Goal: Information Seeking & Learning: Understand process/instructions

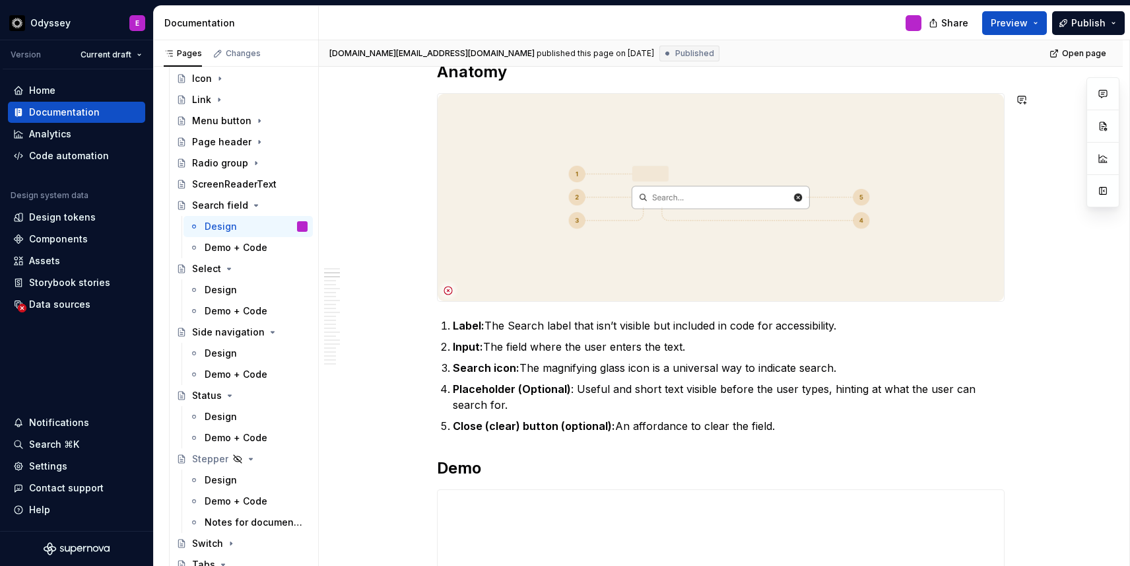
scroll to position [329, 0]
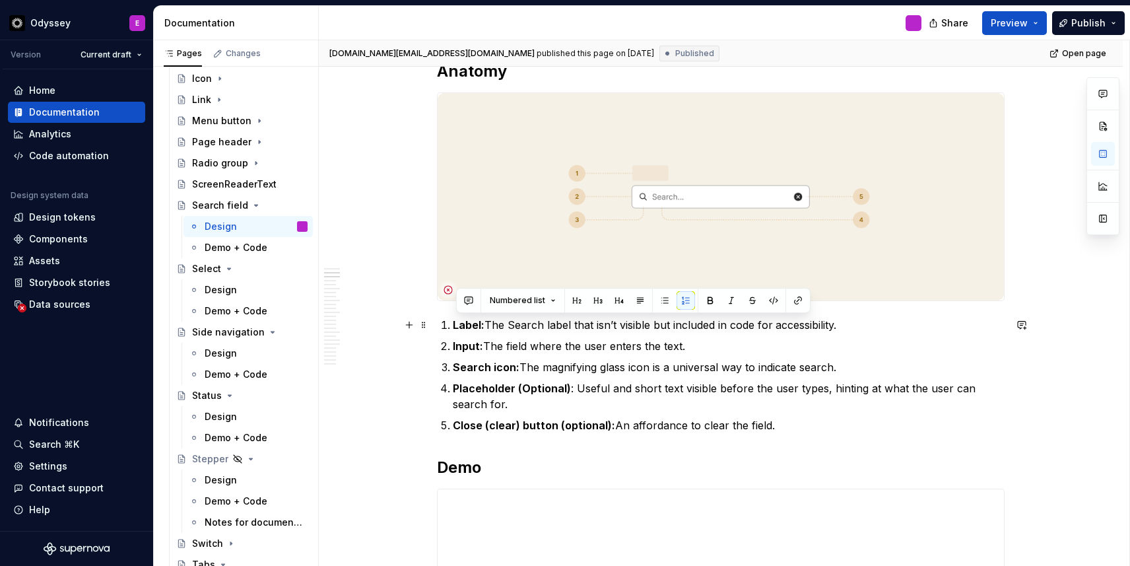
drag, startPoint x: 786, startPoint y: 428, endPoint x: 447, endPoint y: 324, distance: 355.0
click at [453, 324] on ol "Label: The Search label that isn’t visible but included in code for accessibili…" at bounding box center [729, 375] width 552 height 116
click at [658, 302] on button "button" at bounding box center [665, 300] width 18 height 18
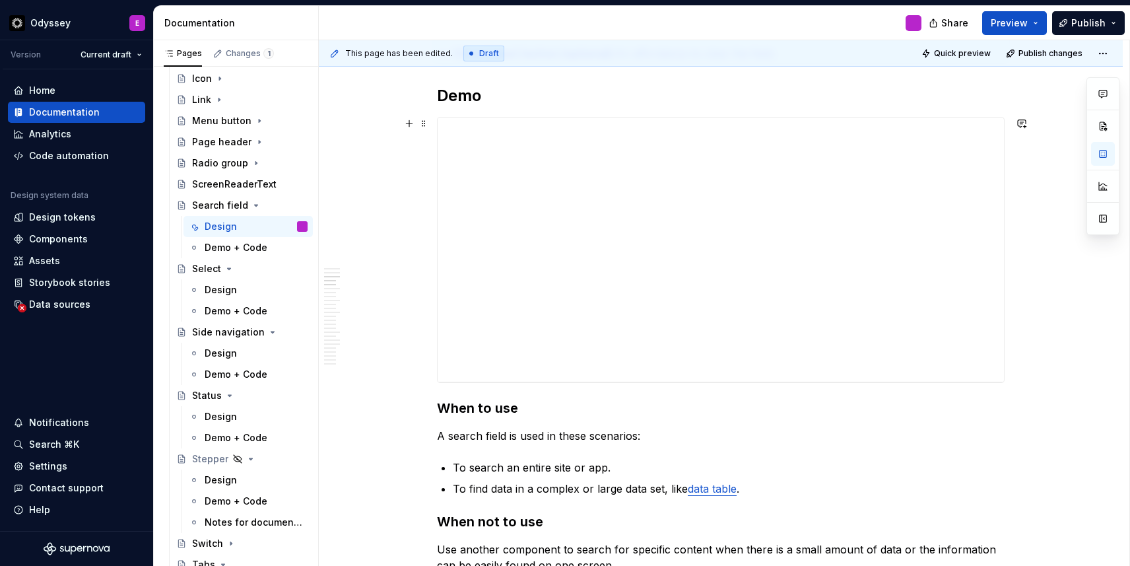
scroll to position [694, 0]
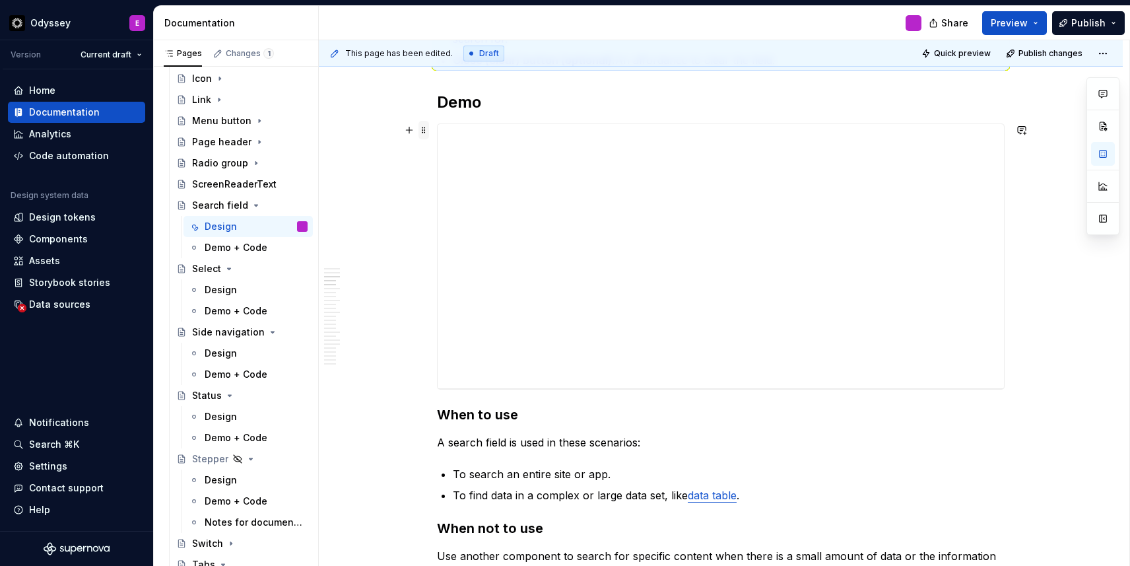
click at [425, 133] on span at bounding box center [424, 130] width 11 height 18
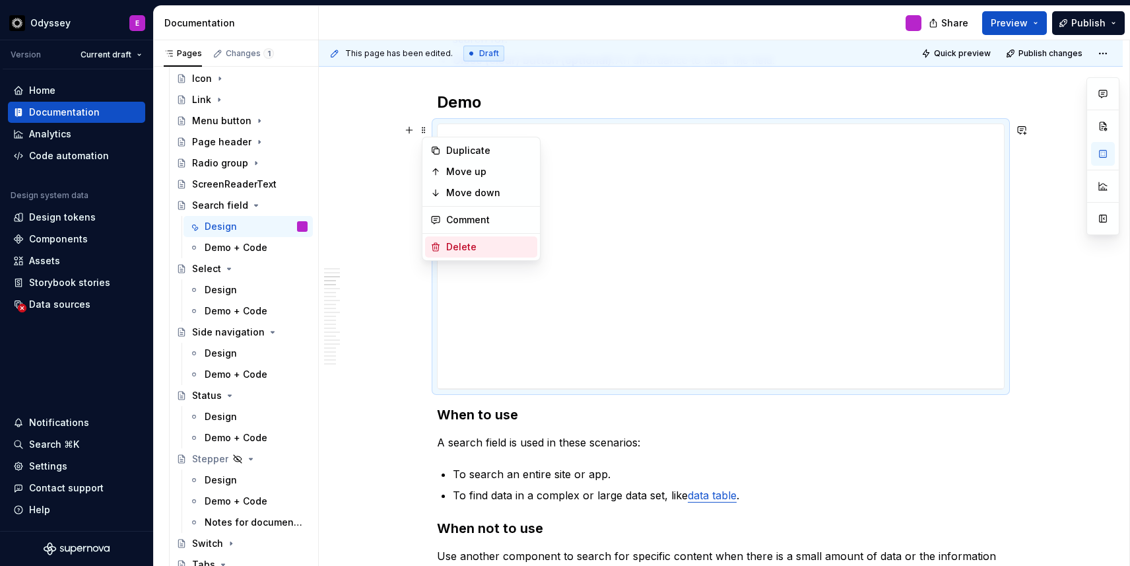
click at [449, 238] on div "Delete" at bounding box center [481, 246] width 112 height 21
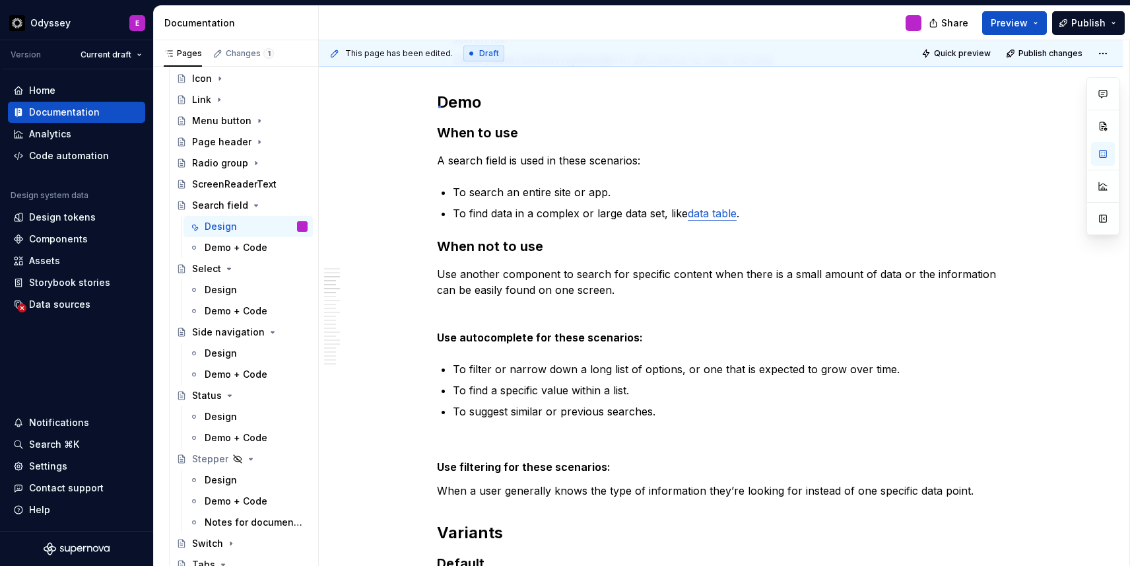
click at [438, 106] on div "This page has been edited. Draft Quick preview Publish changes Search field Edi…" at bounding box center [724, 303] width 811 height 526
click at [425, 102] on span at bounding box center [424, 102] width 11 height 18
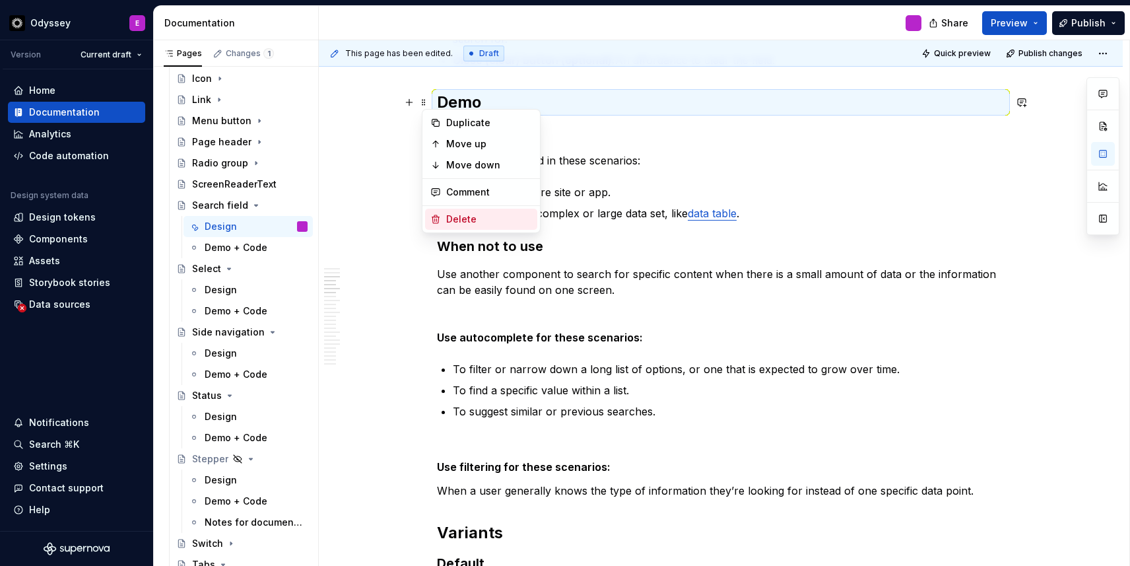
click at [445, 217] on div "Delete" at bounding box center [481, 219] width 112 height 21
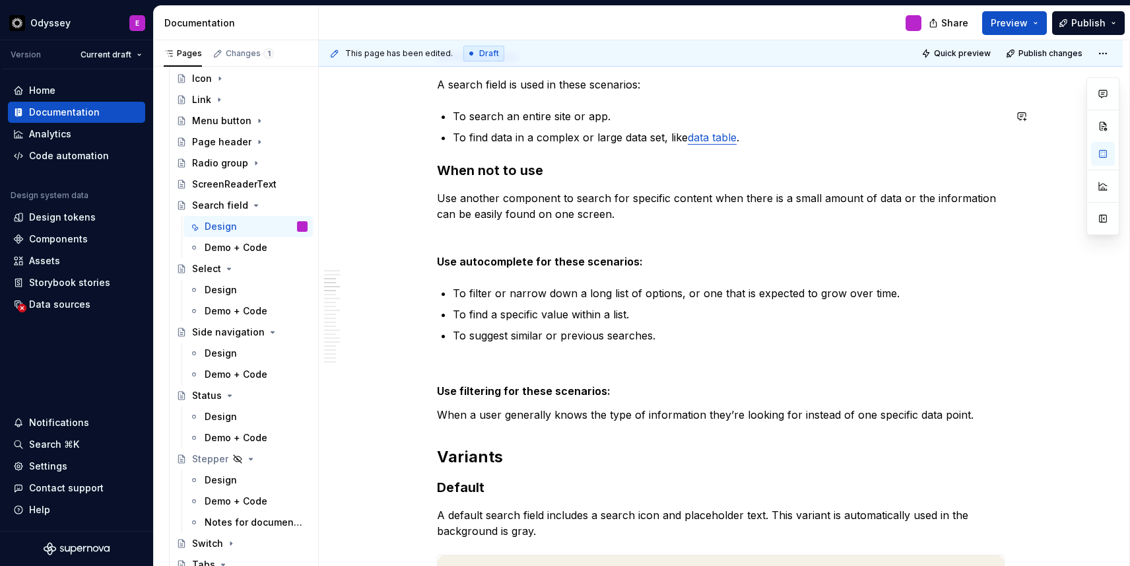
scroll to position [738, 0]
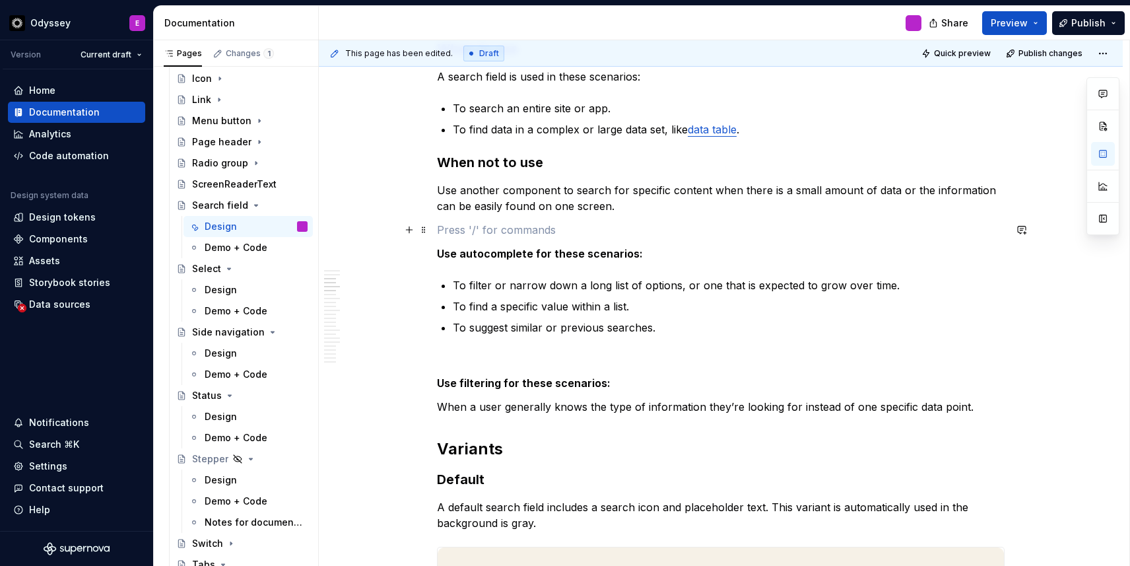
click at [536, 235] on p at bounding box center [721, 230] width 568 height 16
click at [478, 360] on p at bounding box center [721, 359] width 568 height 16
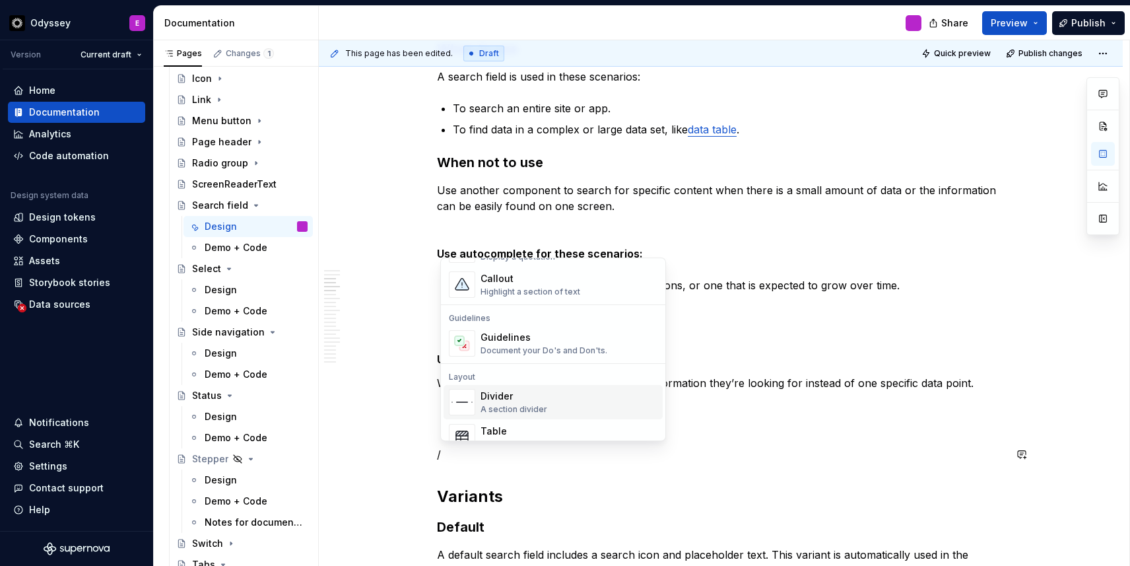
scroll to position [336, 0]
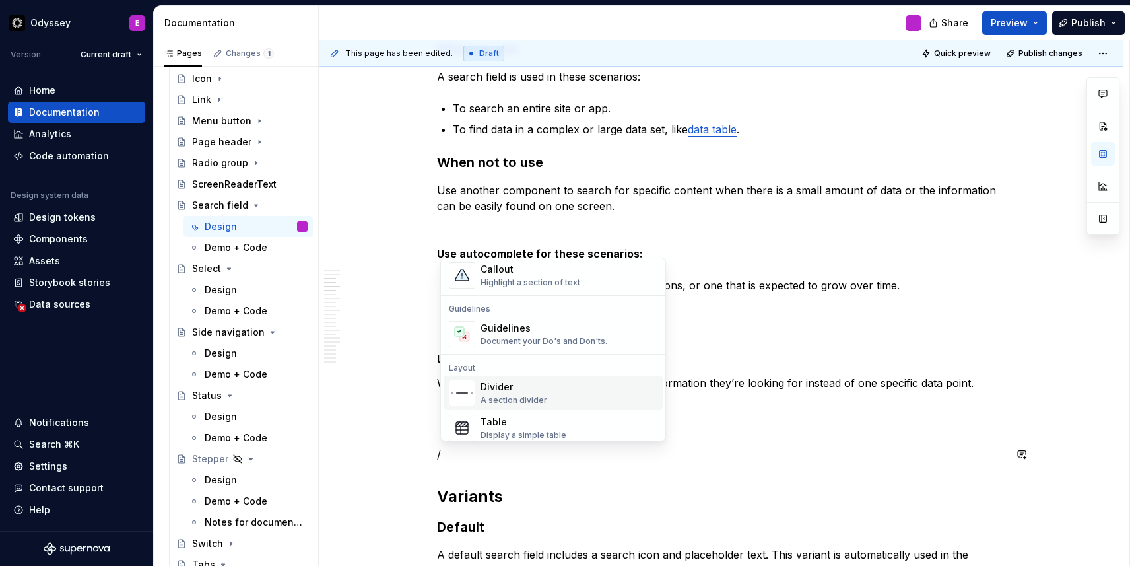
click at [525, 393] on div "Divider" at bounding box center [514, 386] width 67 height 13
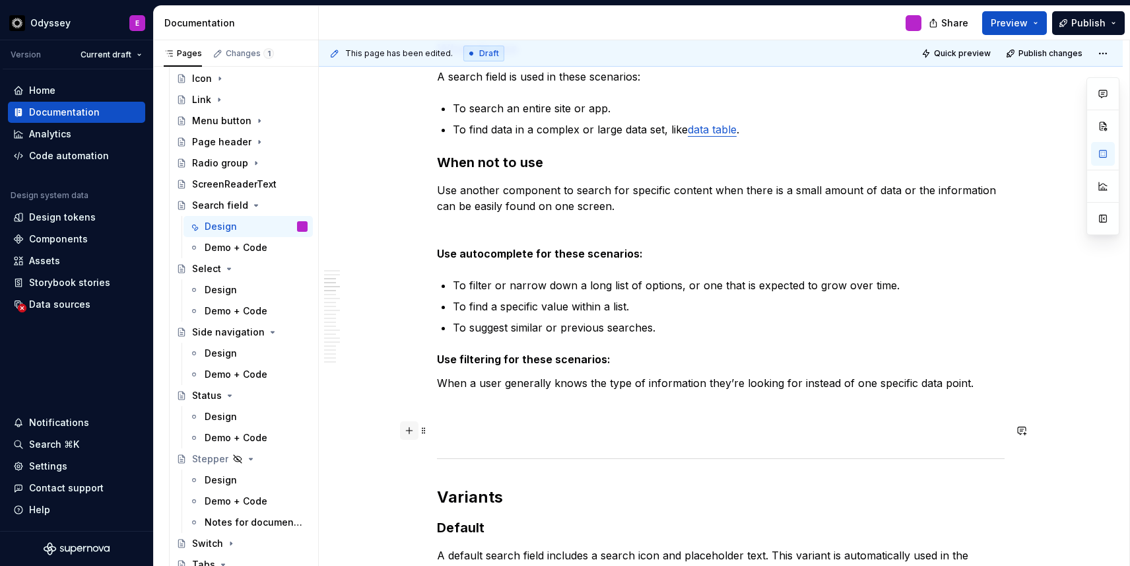
click at [413, 430] on button "button" at bounding box center [409, 430] width 18 height 18
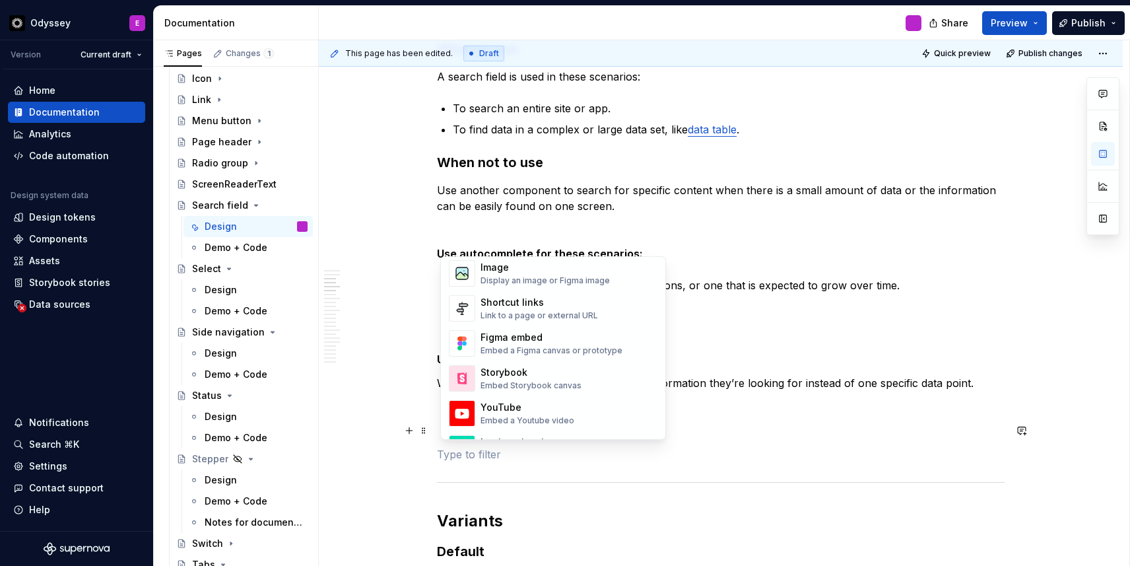
scroll to position [586, 0]
type textarea "*"
click at [553, 343] on div "Embed a Figma canvas or prototype" at bounding box center [552, 347] width 142 height 11
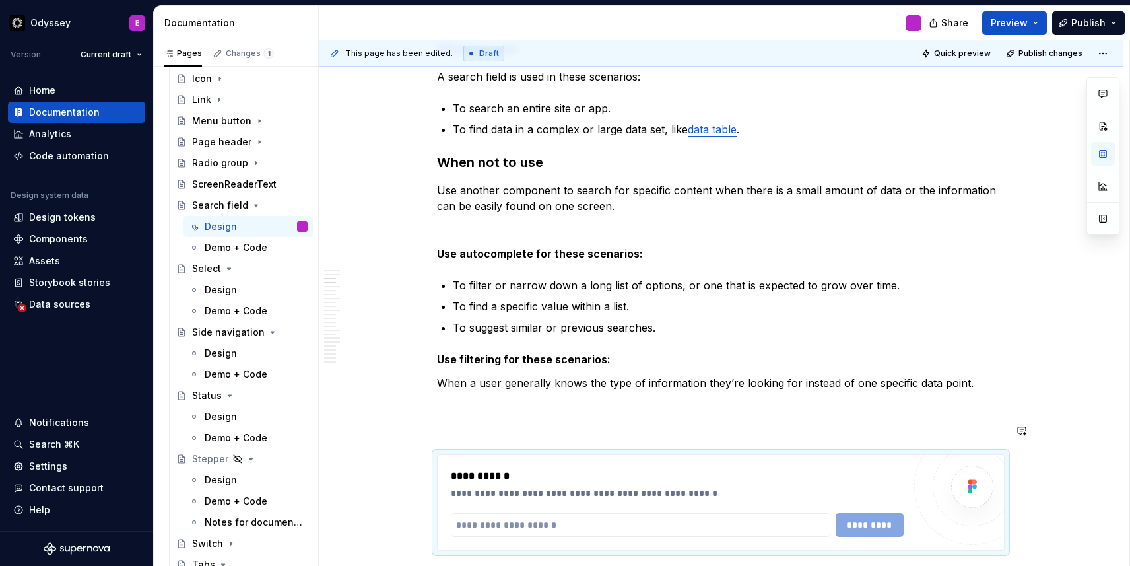
click at [551, 431] on p "Figma: Search Field" at bounding box center [721, 431] width 568 height 16
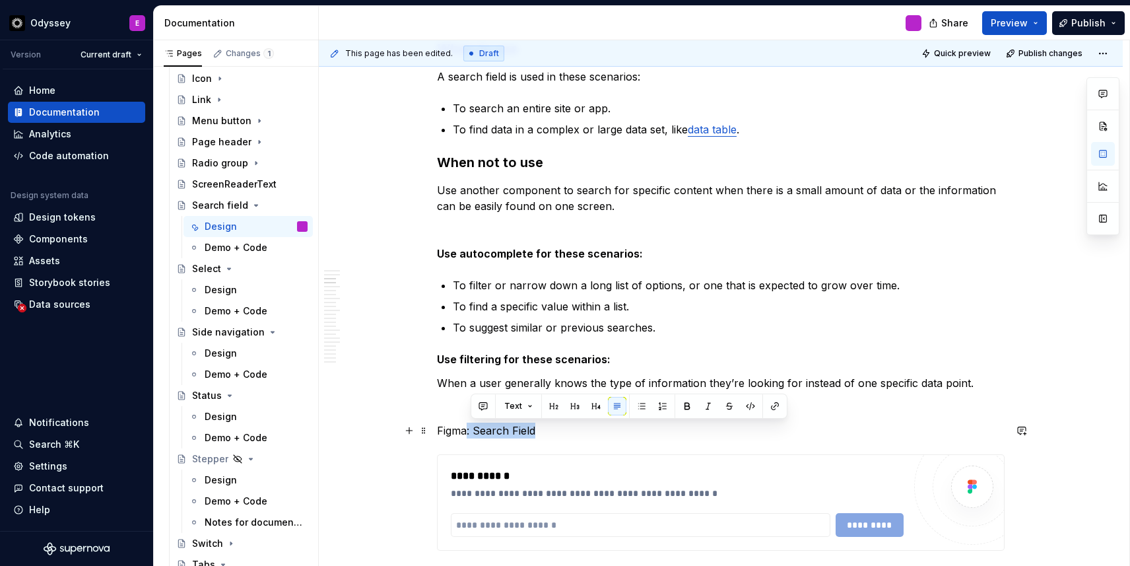
drag, startPoint x: 544, startPoint y: 430, endPoint x: 469, endPoint y: 433, distance: 74.7
click at [469, 433] on p "Figma: Search Field" at bounding box center [721, 431] width 568 height 16
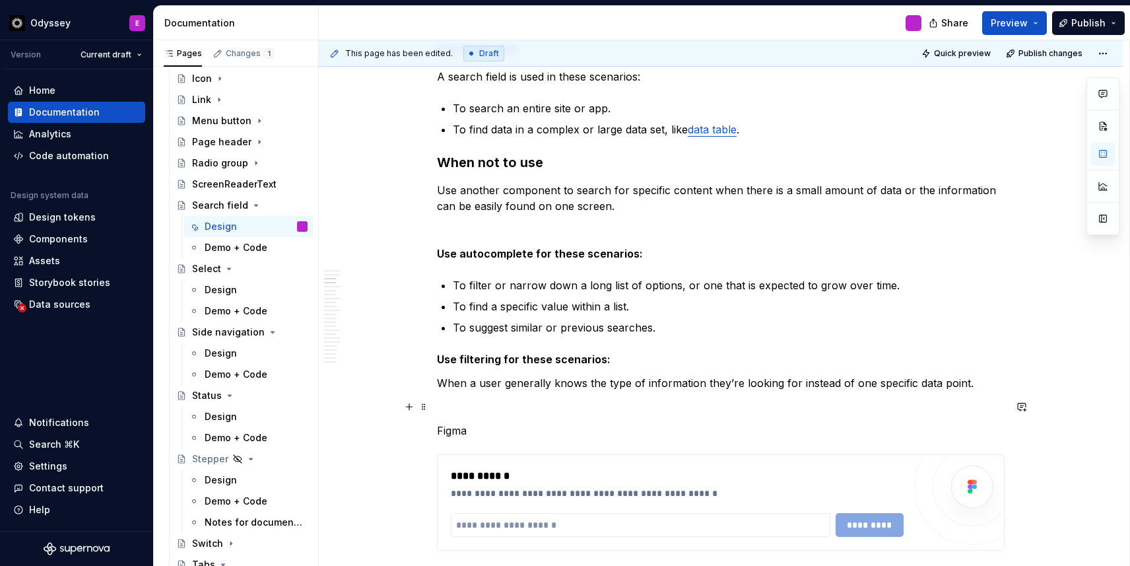
click at [464, 410] on p at bounding box center [721, 407] width 568 height 16
click at [472, 431] on p "Figma" at bounding box center [721, 431] width 568 height 16
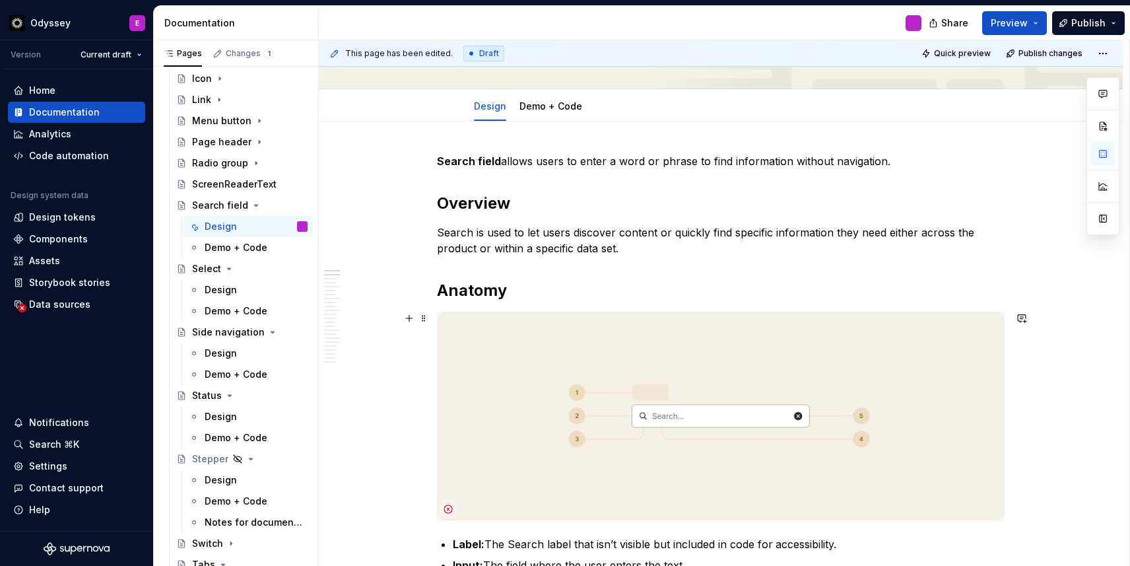
scroll to position [0, 0]
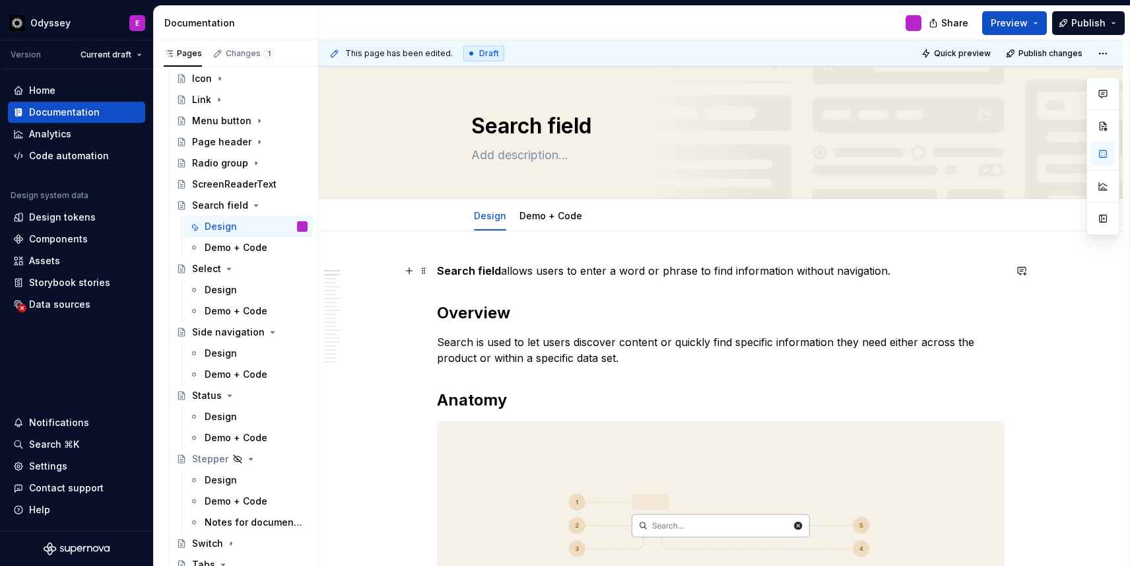
click at [481, 273] on strong "Search field" at bounding box center [469, 270] width 64 height 13
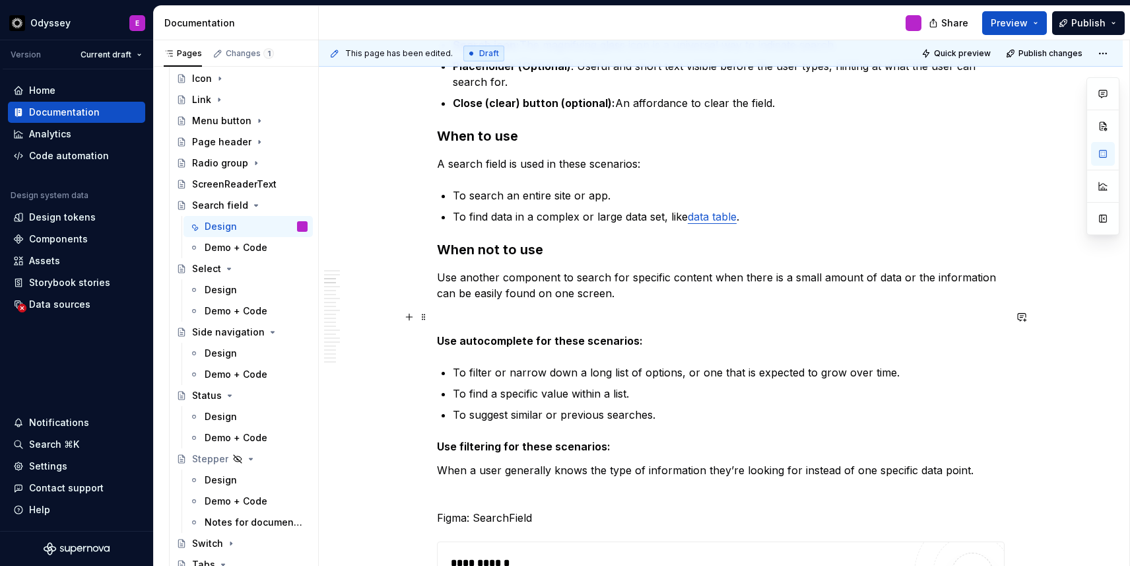
scroll to position [650, 0]
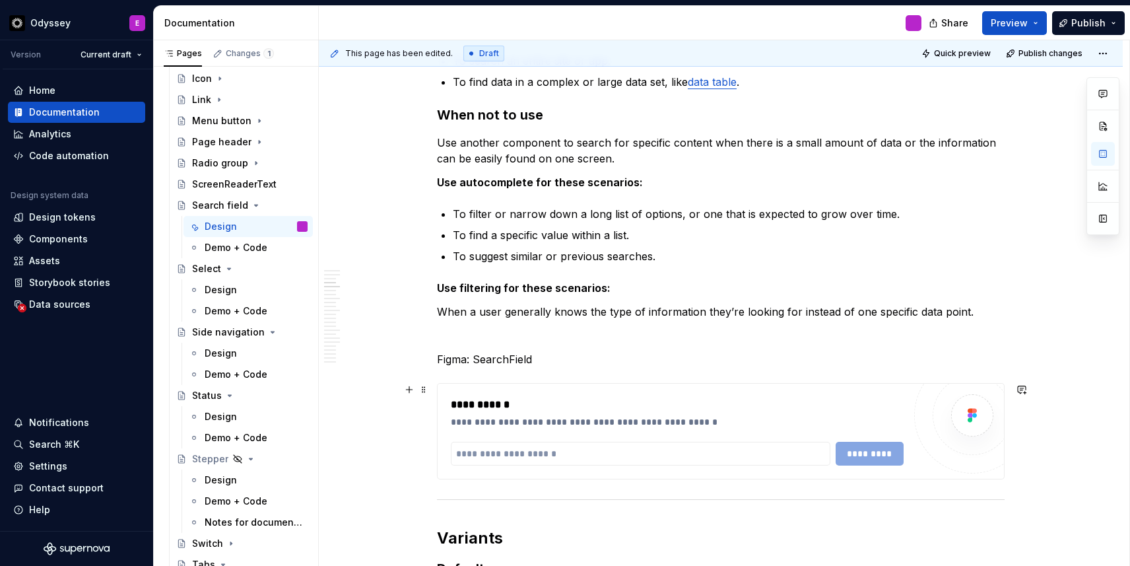
scroll to position [788, 0]
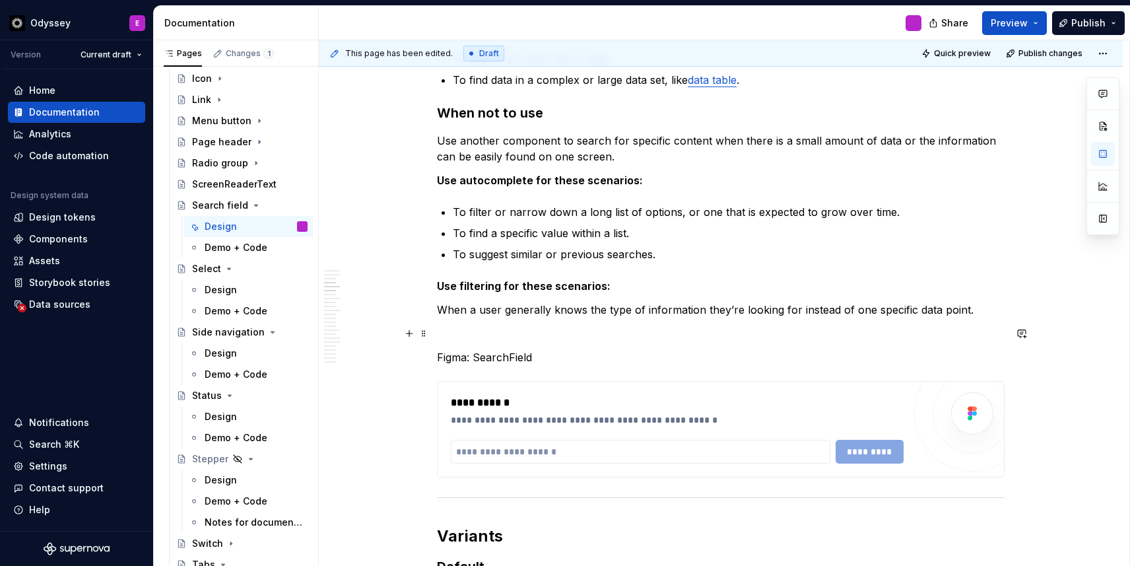
click at [509, 327] on p at bounding box center [721, 333] width 568 height 16
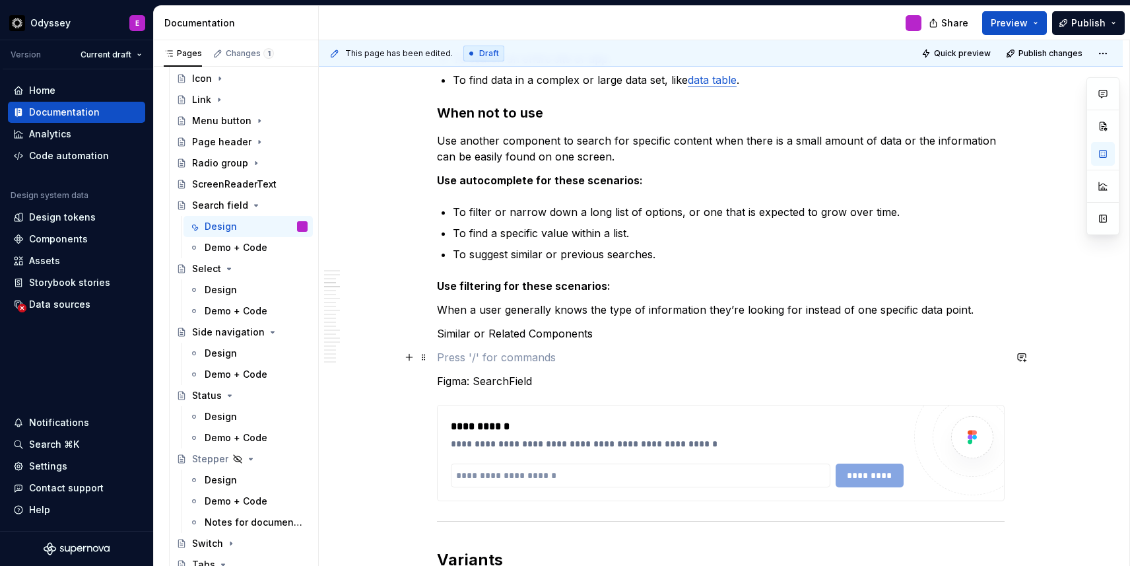
click at [445, 356] on p at bounding box center [721, 357] width 568 height 16
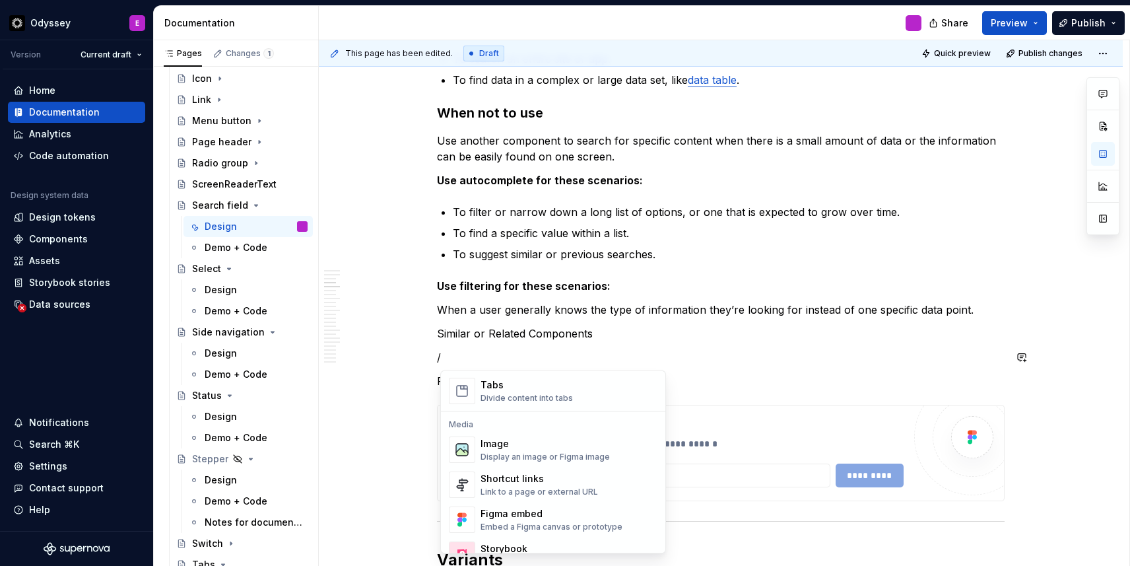
scroll to position [533, 0]
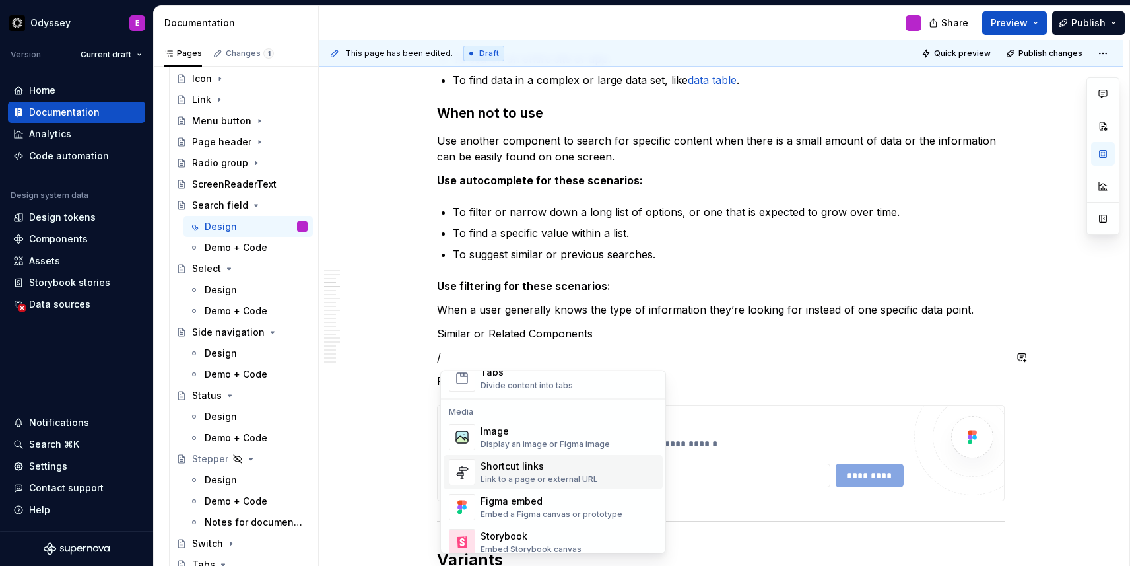
click at [512, 466] on div "Shortcut links" at bounding box center [540, 466] width 118 height 13
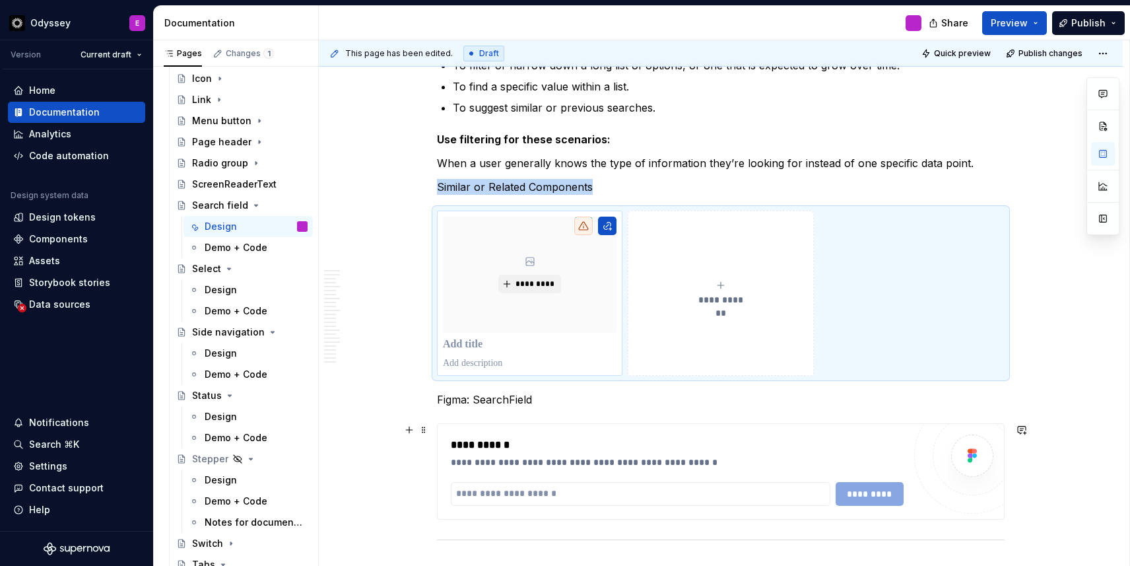
scroll to position [963, 0]
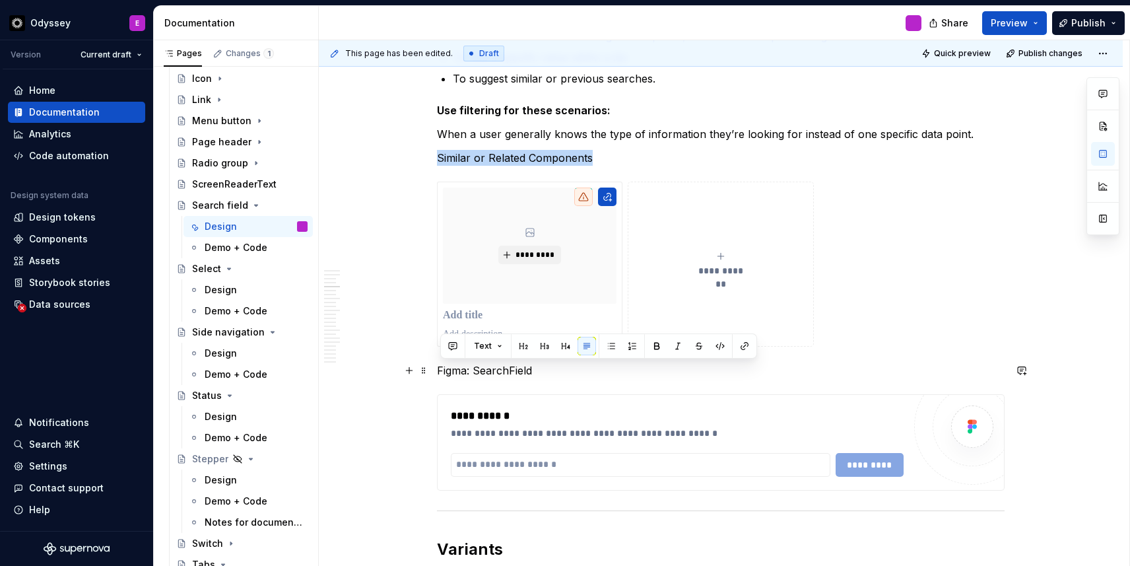
drag, startPoint x: 543, startPoint y: 372, endPoint x: 438, endPoint y: 368, distance: 105.7
click at [526, 341] on button "button" at bounding box center [523, 346] width 18 height 18
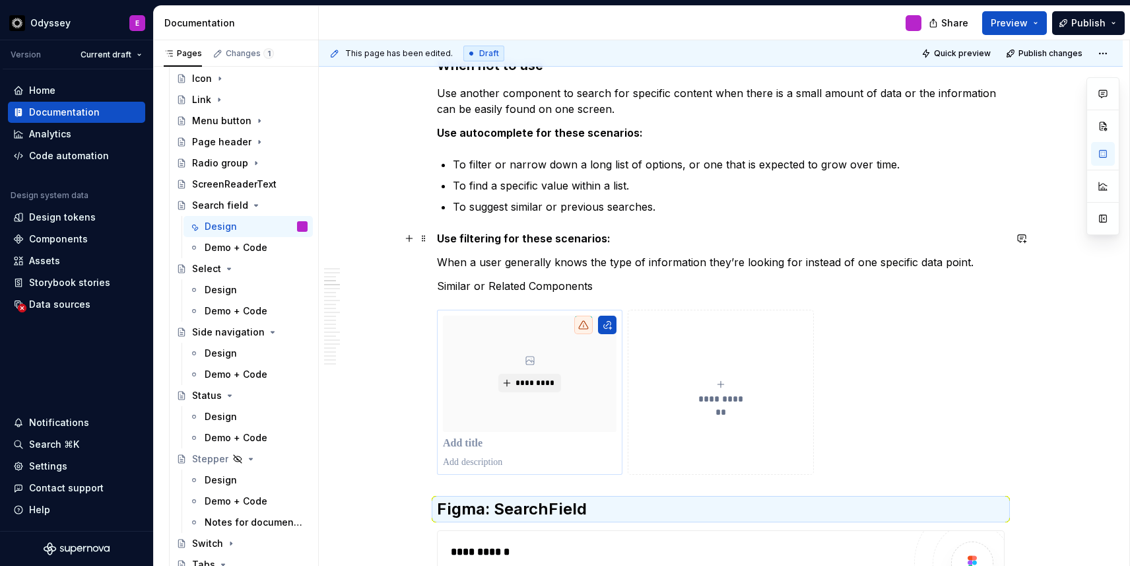
scroll to position [827, 0]
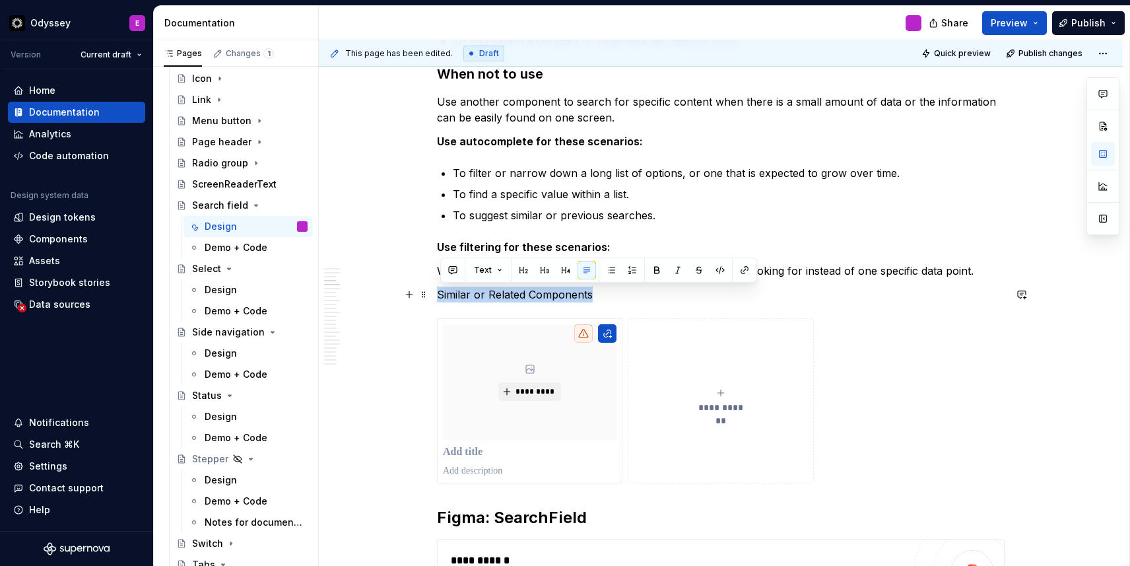
drag, startPoint x: 603, startPoint y: 296, endPoint x: 436, endPoint y: 296, distance: 167.7
click at [523, 265] on button "button" at bounding box center [523, 270] width 18 height 18
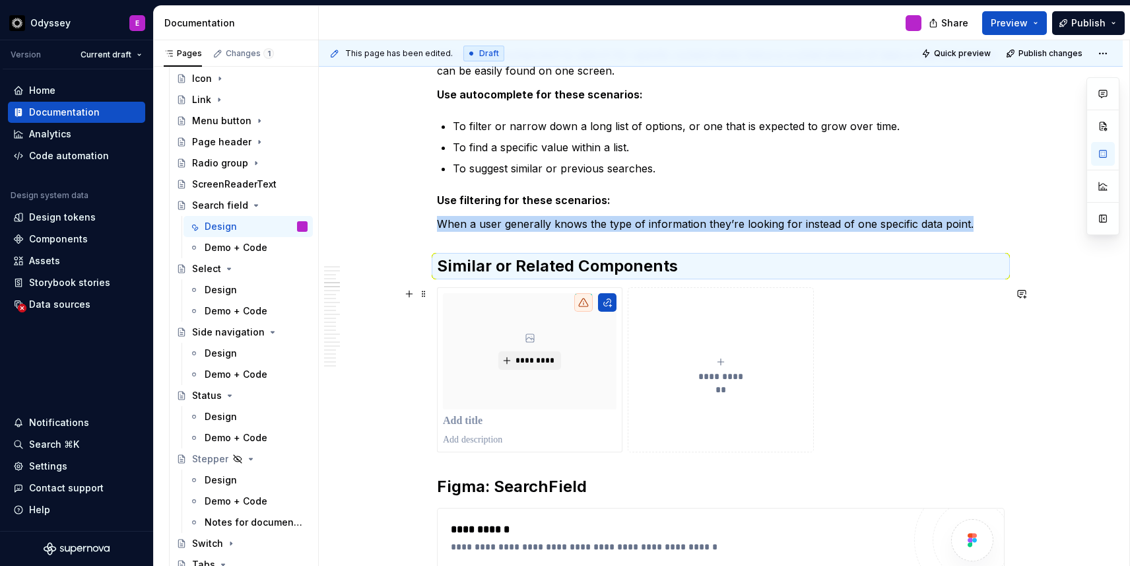
scroll to position [875, 0]
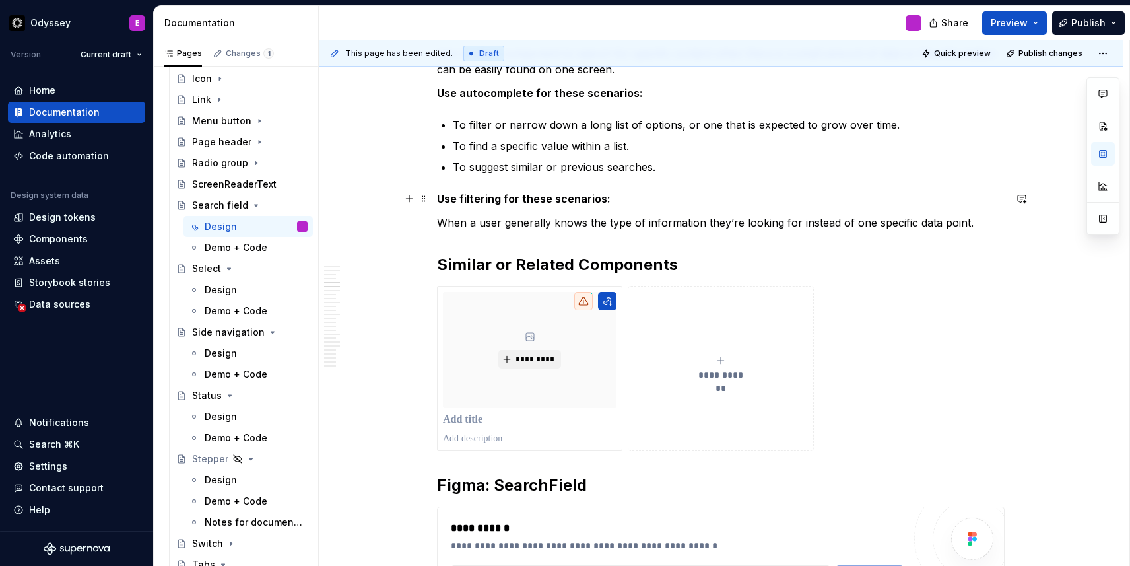
click at [714, 198] on p "Use filtering for these scenarios:" at bounding box center [721, 199] width 568 height 16
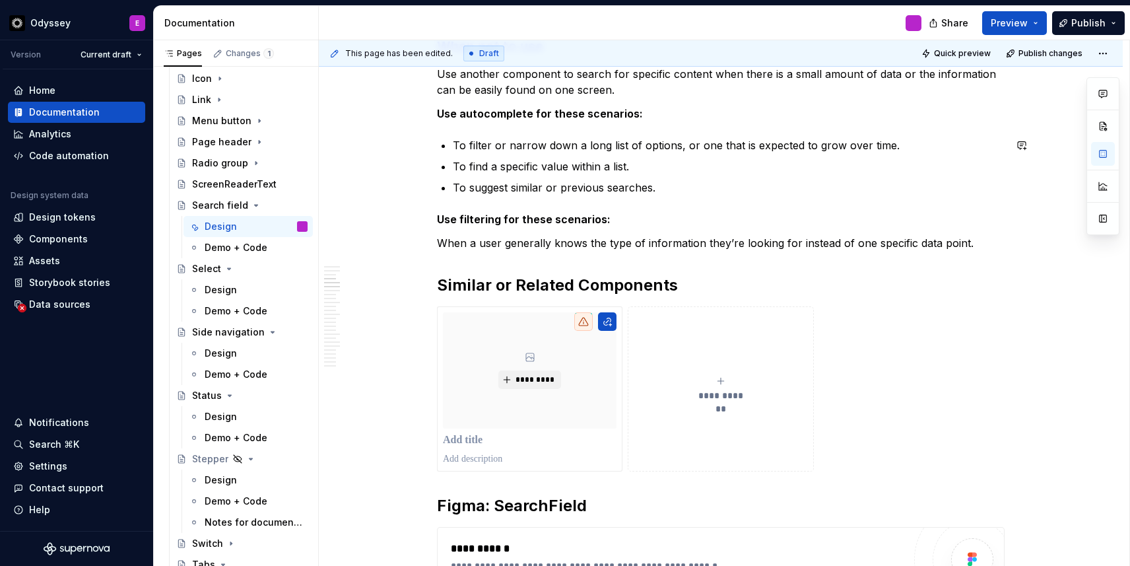
scroll to position [855, 0]
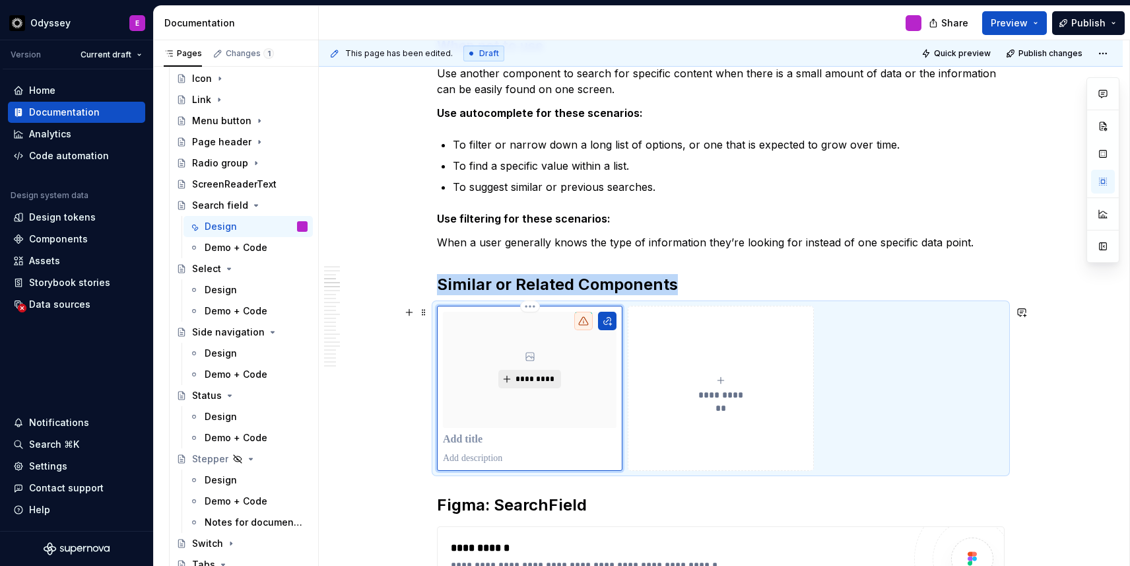
click at [531, 380] on span "*********" at bounding box center [535, 379] width 40 height 11
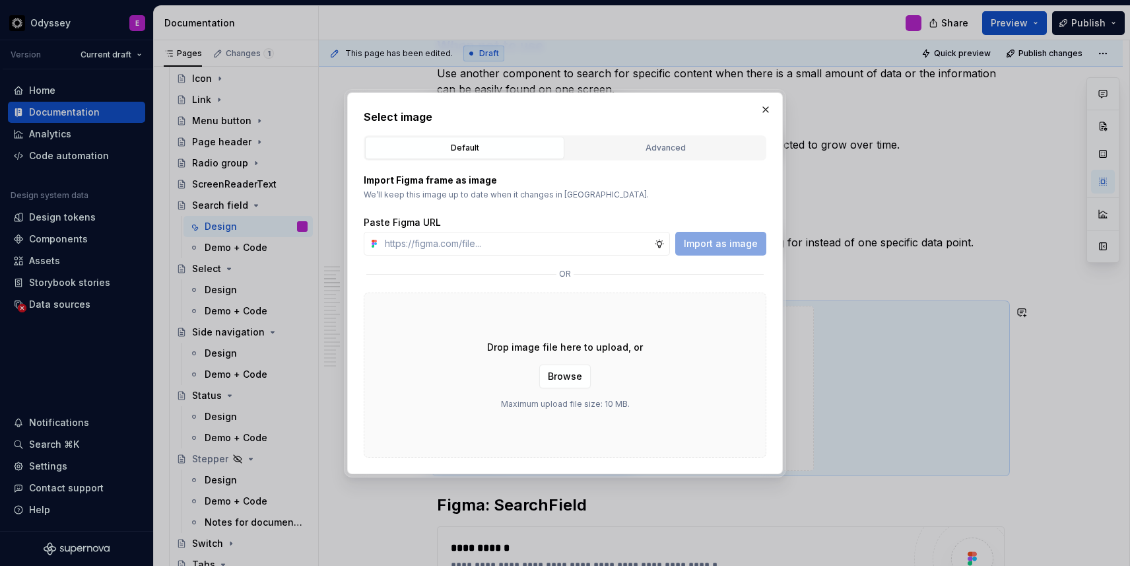
type textarea "*"
type input "d"
click at [698, 187] on div "Import Figma frame as image We’ll keep this image up to date when it changes in…" at bounding box center [565, 187] width 403 height 26
click at [765, 107] on button "button" at bounding box center [766, 109] width 18 height 18
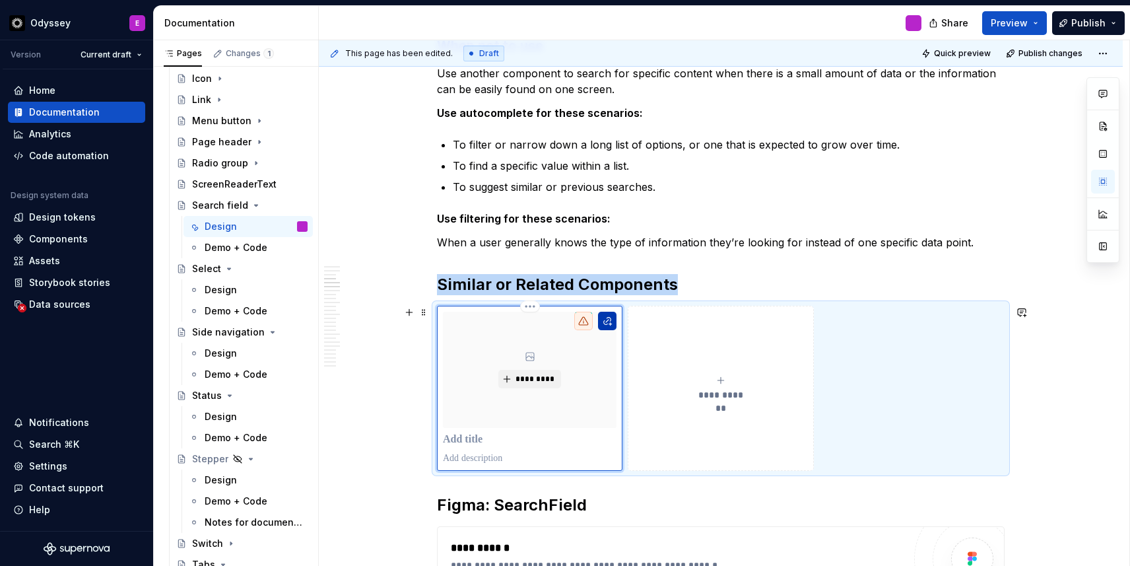
click at [611, 321] on button "button" at bounding box center [607, 321] width 18 height 18
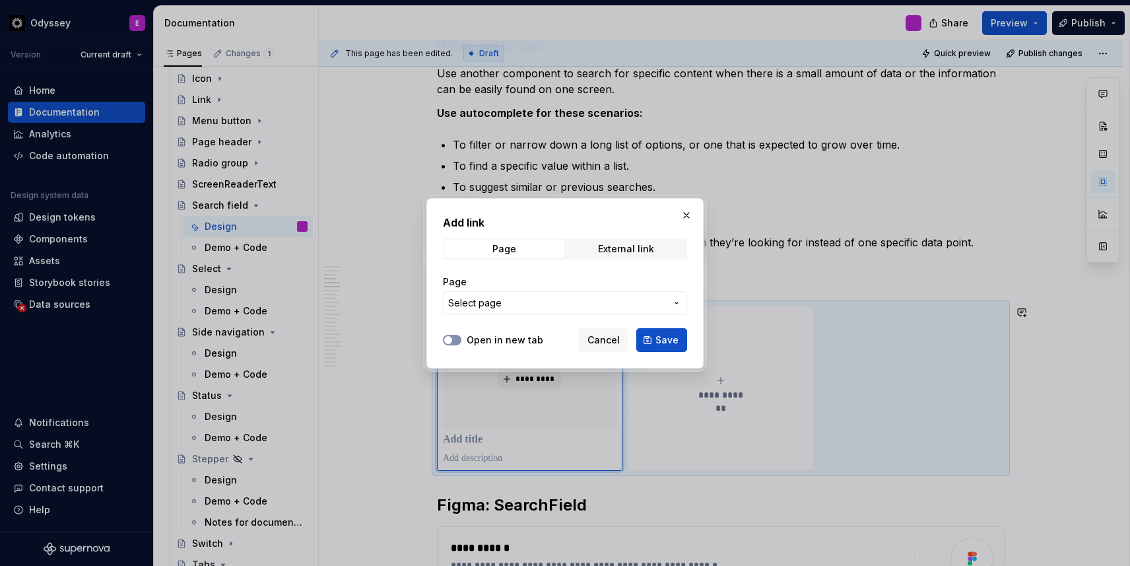
click at [451, 337] on span "button" at bounding box center [448, 340] width 8 height 8
click at [489, 300] on span "Select page" at bounding box center [474, 302] width 53 height 13
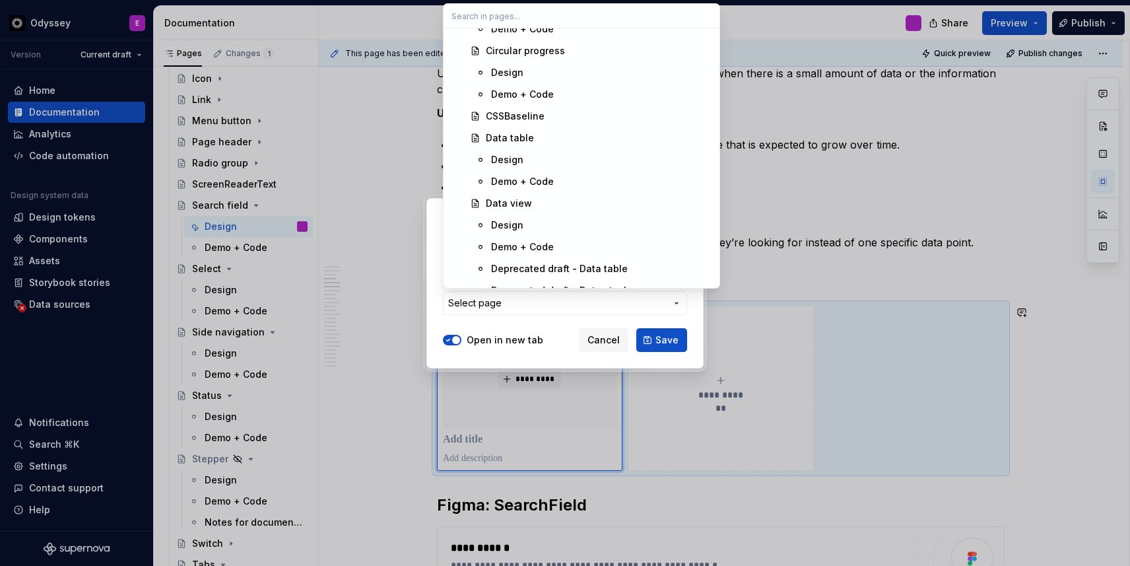
scroll to position [1963, 0]
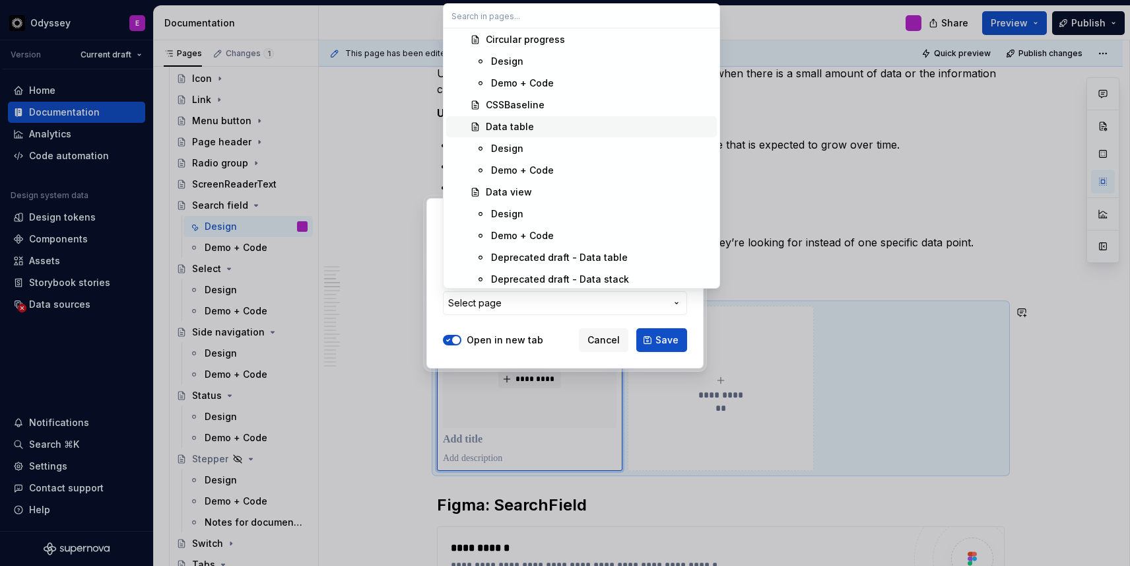
click at [515, 121] on div "Data table" at bounding box center [510, 126] width 48 height 13
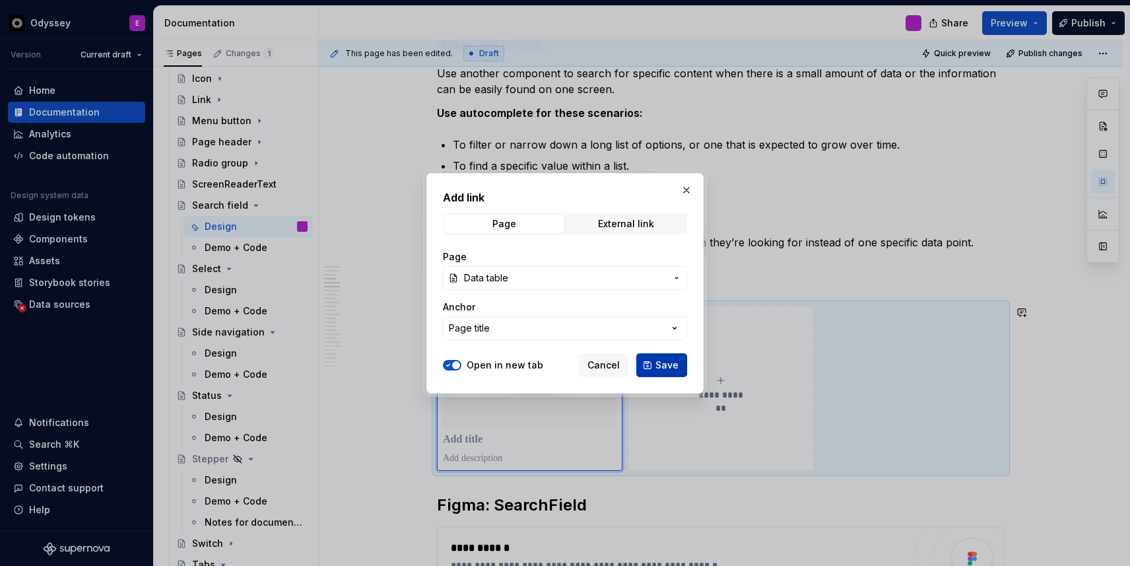
click at [667, 364] on span "Save" at bounding box center [667, 364] width 23 height 13
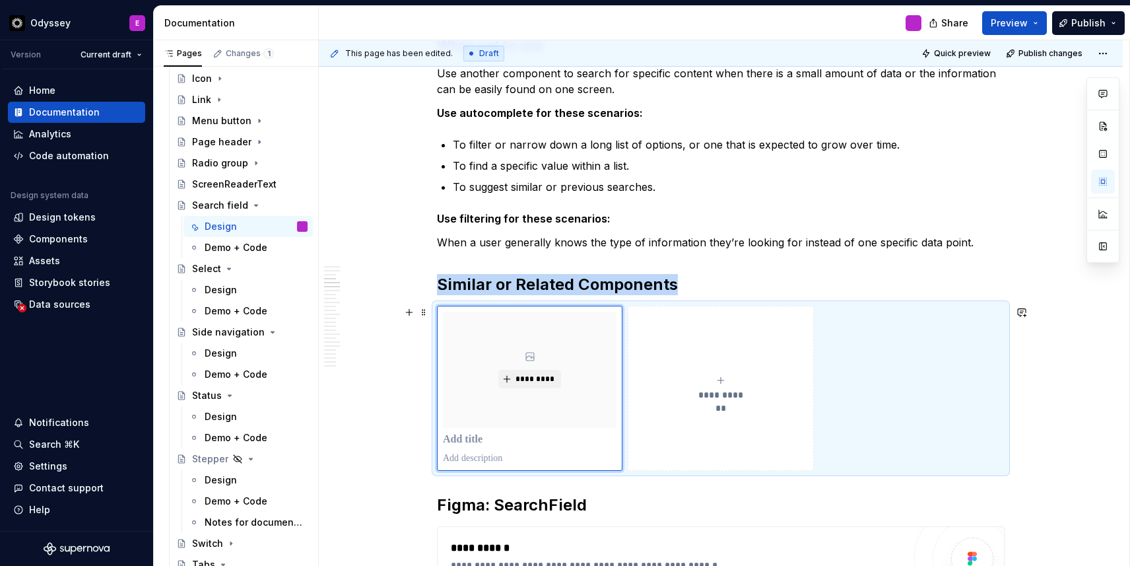
click at [726, 383] on icon "submit" at bounding box center [721, 380] width 11 height 11
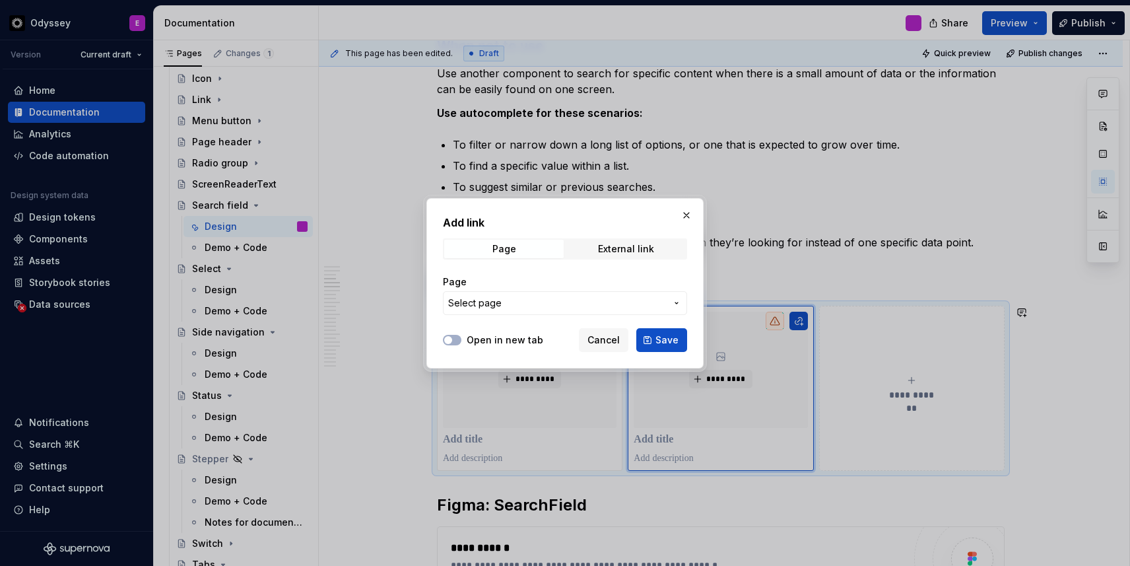
click at [555, 301] on span "Select page" at bounding box center [557, 302] width 218 height 13
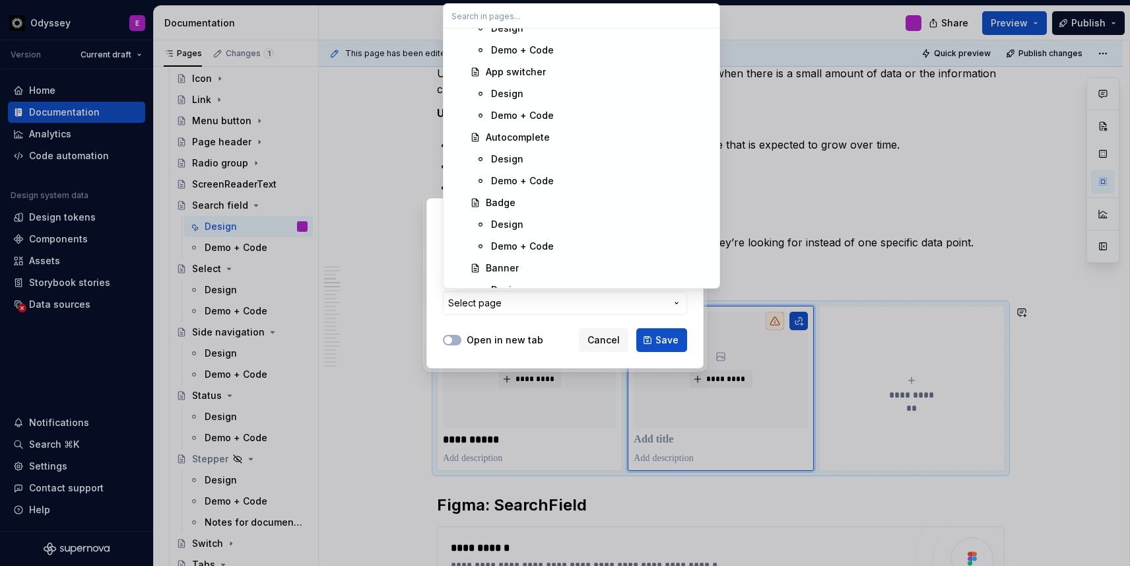
scroll to position [1347, 0]
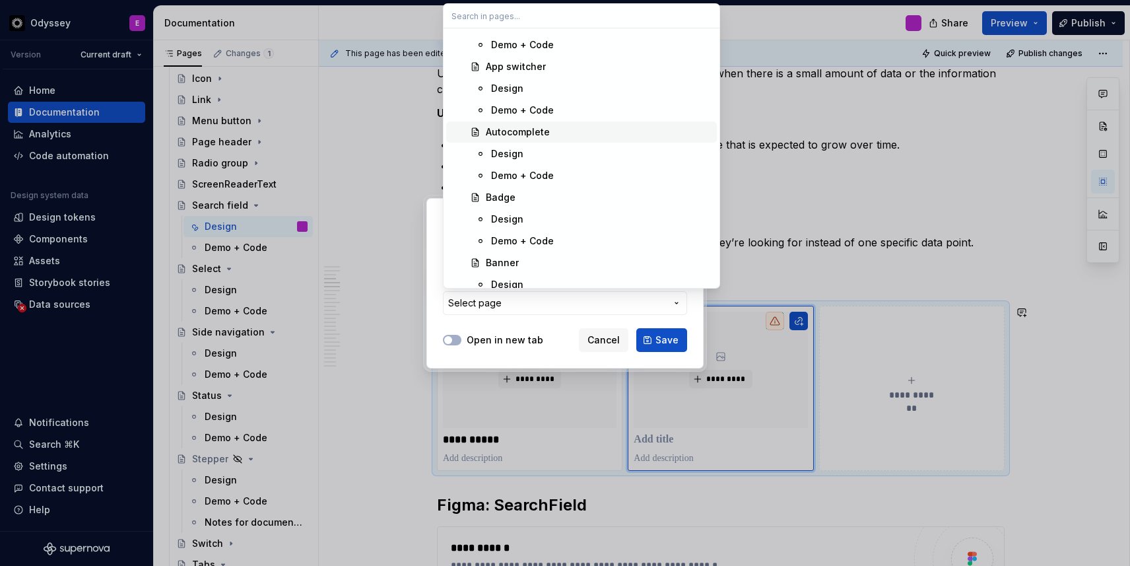
click at [542, 138] on div "Autocomplete" at bounding box center [518, 131] width 64 height 13
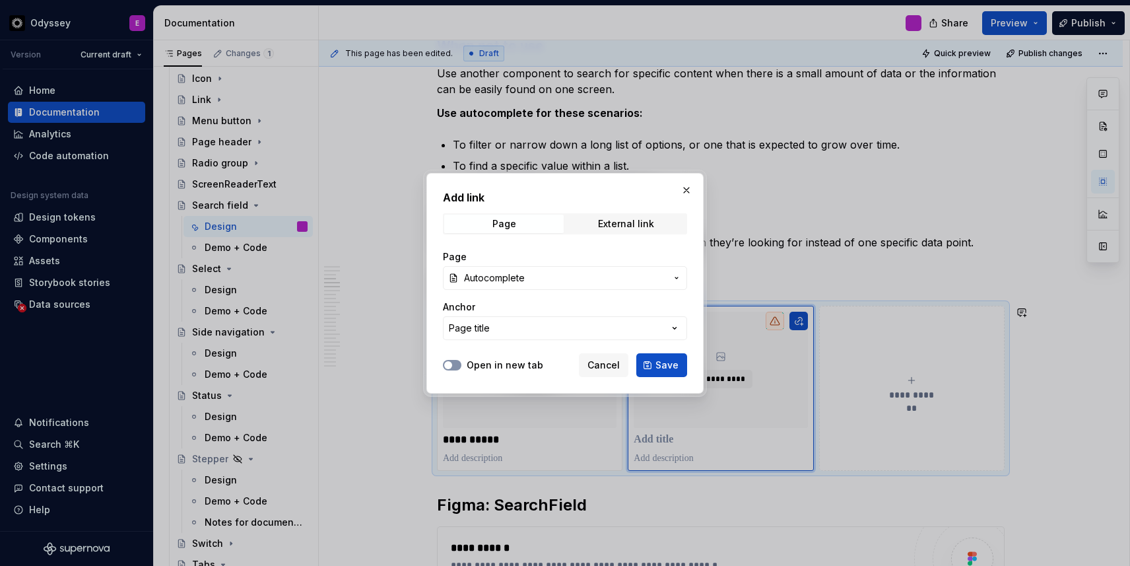
click at [452, 361] on icon "button" at bounding box center [448, 365] width 11 height 8
click at [673, 368] on span "Save" at bounding box center [667, 364] width 23 height 13
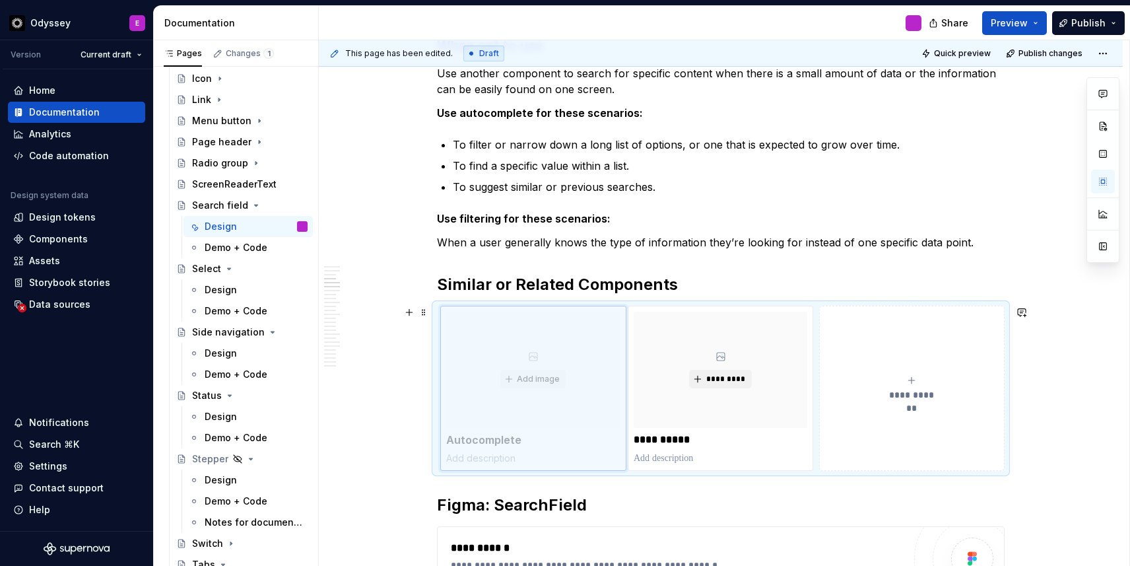
drag, startPoint x: 676, startPoint y: 410, endPoint x: 520, endPoint y: 406, distance: 156.5
click at [520, 406] on body "Odyssey E Version Current draft Home Documentation Analytics Code automation De…" at bounding box center [565, 283] width 1130 height 566
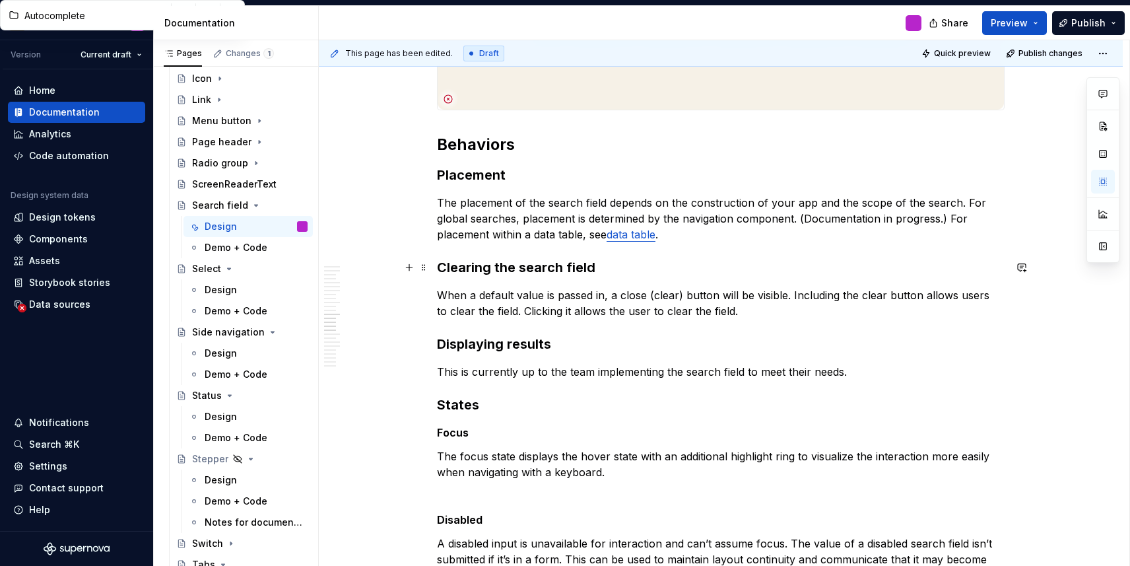
scroll to position [2718, 0]
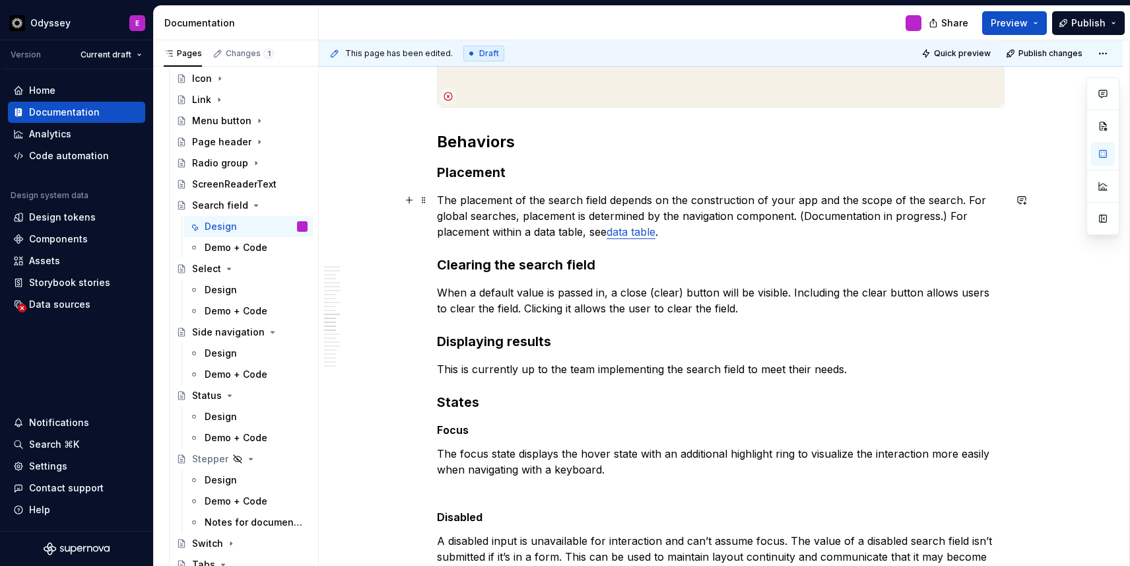
click at [662, 234] on p "The placement of the search field depends on the construction of your app and t…" at bounding box center [721, 216] width 568 height 48
click at [801, 217] on p "The placement of the search field depends on the construction of your app and t…" at bounding box center [721, 216] width 568 height 48
click at [963, 203] on p "The placement of the search field depends on the construction of your app and t…" at bounding box center [721, 216] width 568 height 48
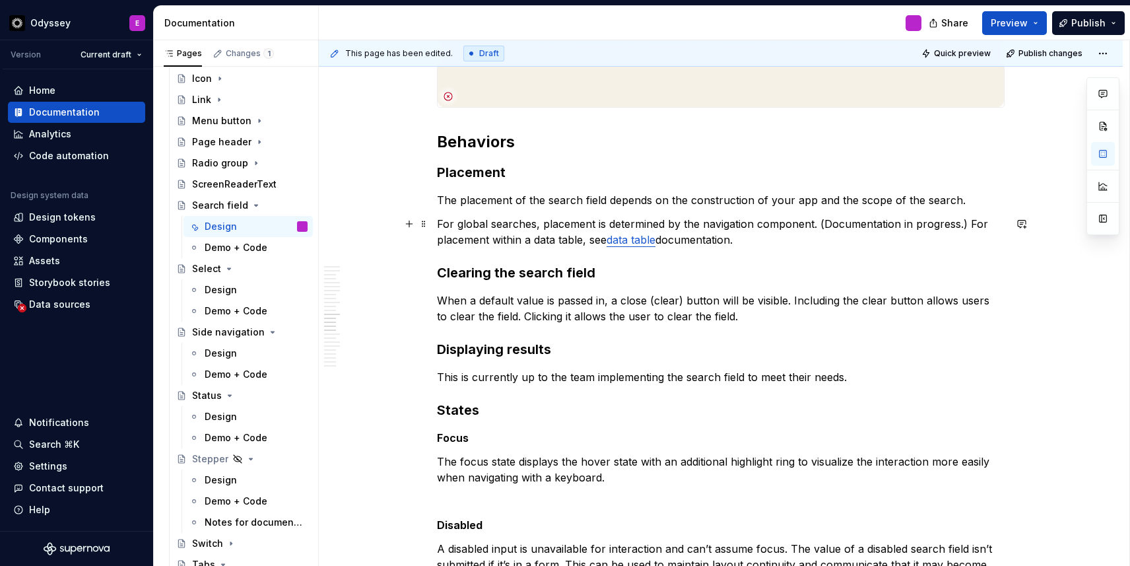
click at [821, 223] on p "For global searches, placement is determined by the navigation component. (Docu…" at bounding box center [721, 232] width 568 height 32
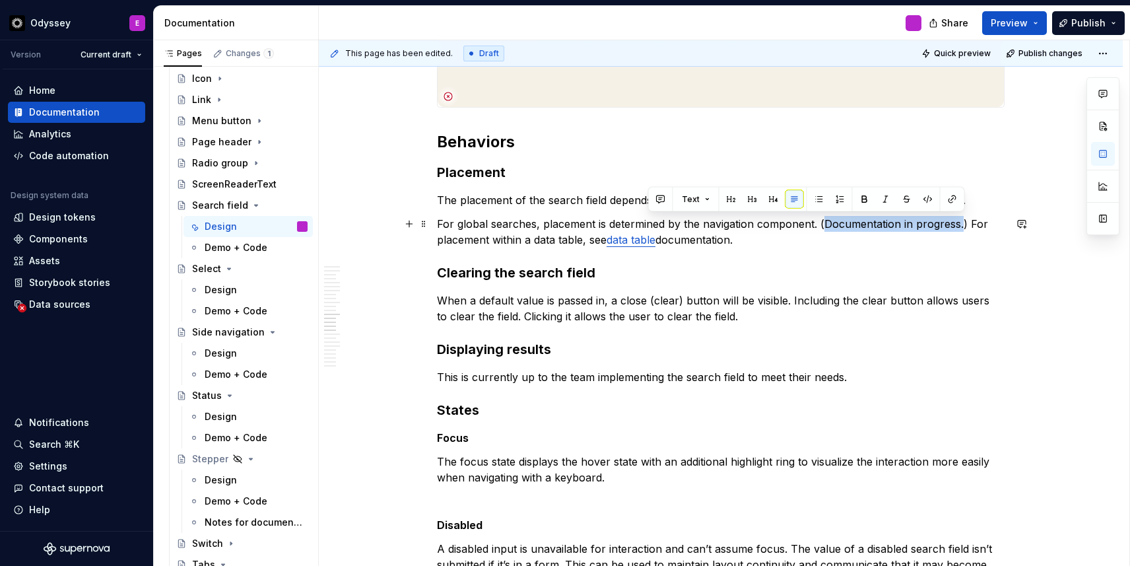
drag, startPoint x: 827, startPoint y: 224, endPoint x: 962, endPoint y: 226, distance: 134.7
click at [962, 226] on p "For global searches, placement is determined by the navigation component. (Docu…" at bounding box center [721, 232] width 568 height 32
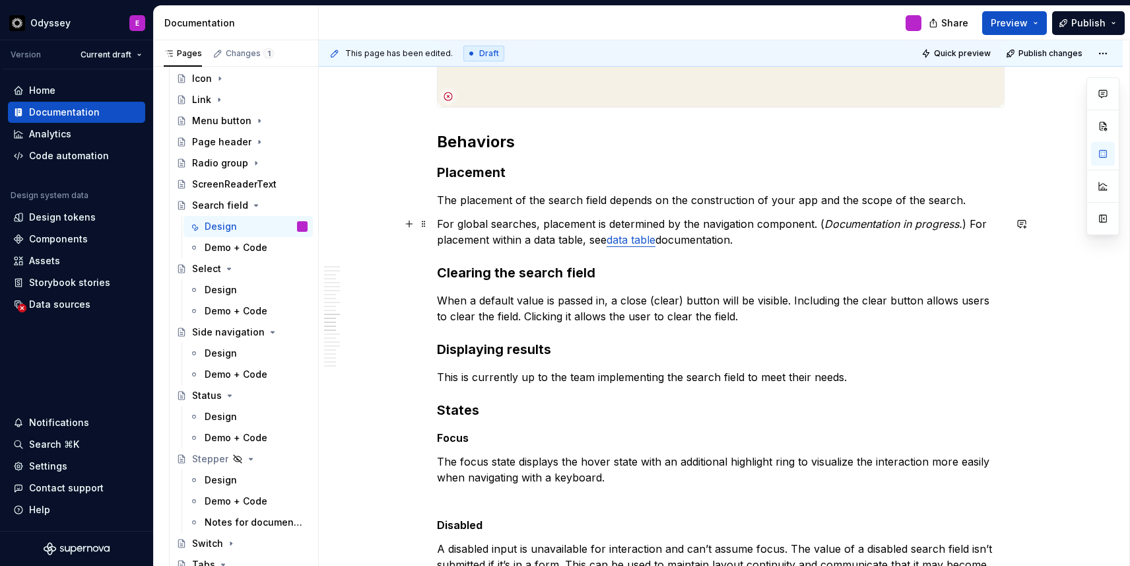
click at [820, 226] on p "For global searches, placement is determined by the navigation component. ( Doc…" at bounding box center [721, 232] width 568 height 32
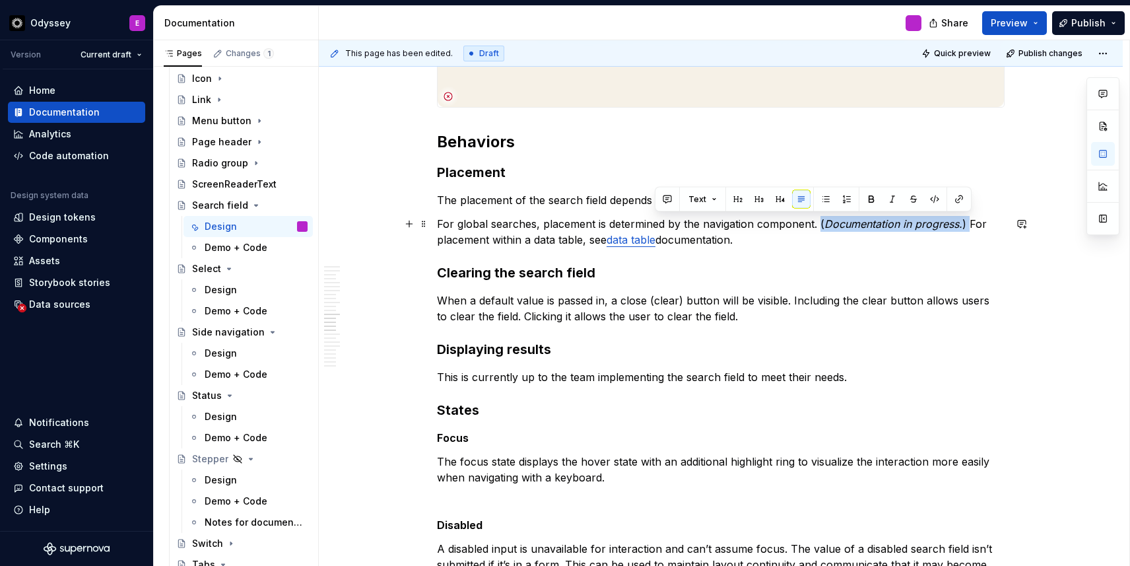
drag, startPoint x: 820, startPoint y: 226, endPoint x: 967, endPoint y: 224, distance: 146.6
click at [967, 224] on p "For global searches, placement is determined by the navigation component. ( Doc…" at bounding box center [721, 232] width 568 height 32
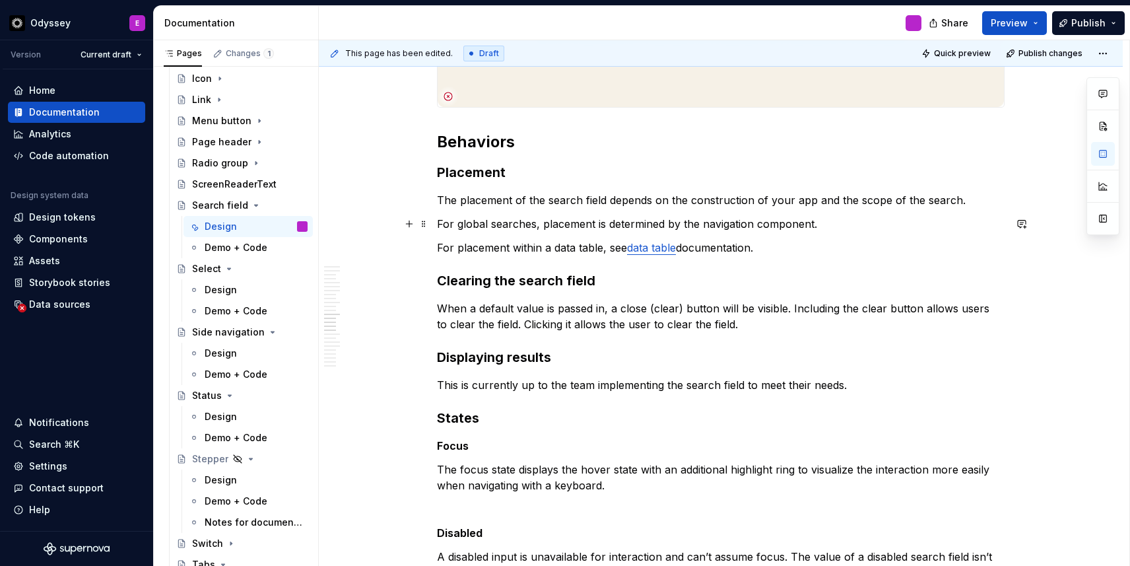
click at [829, 222] on p "For global searches, placement is determined by the navigation component." at bounding box center [721, 224] width 568 height 16
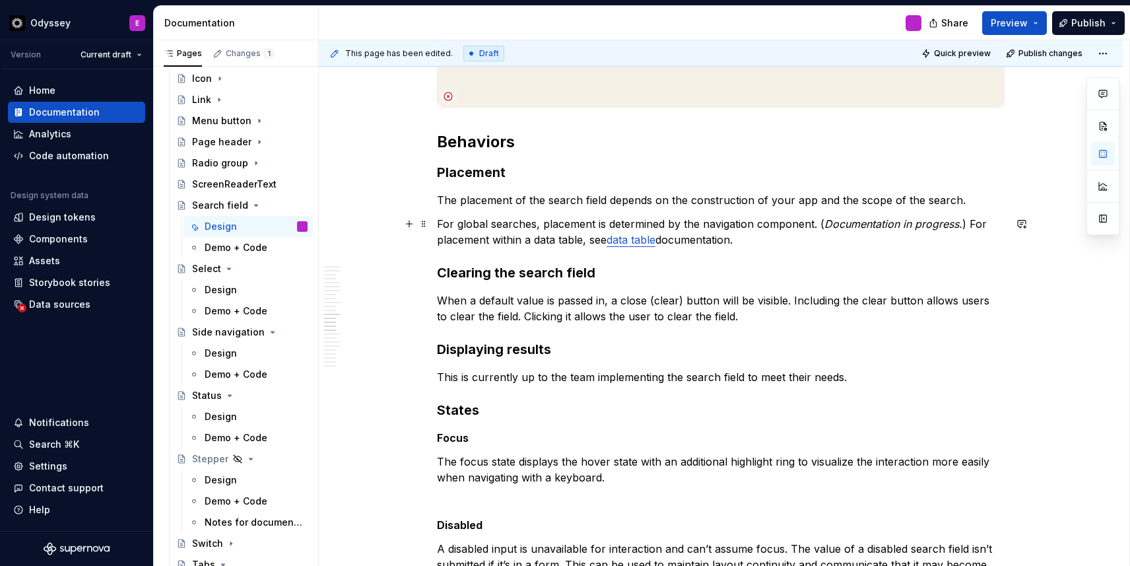
click at [971, 224] on p "For global searches, placement is determined by the navigation component. ( Doc…" at bounding box center [721, 232] width 568 height 32
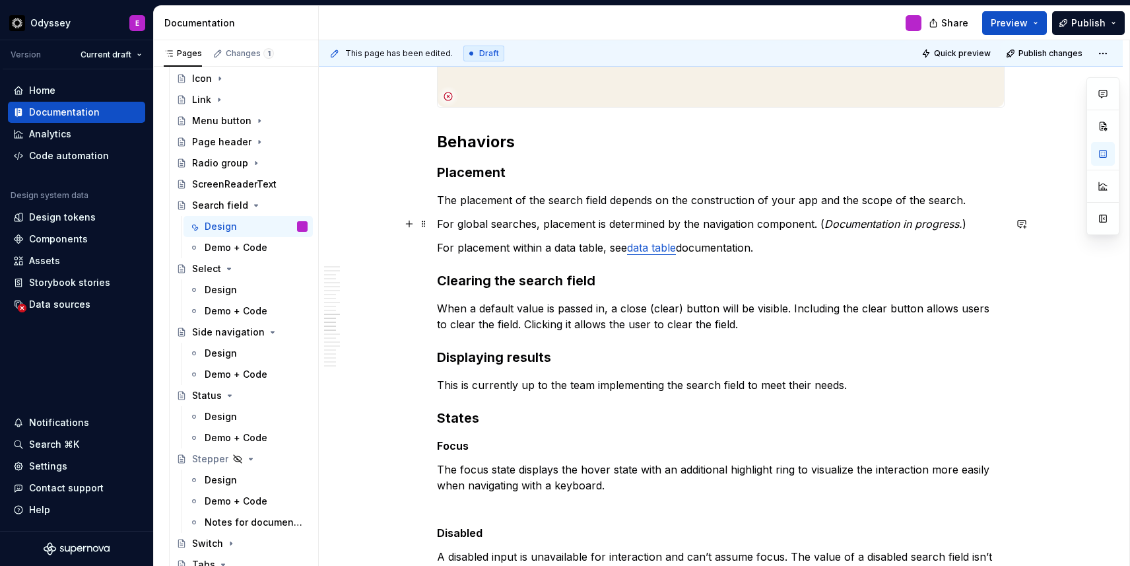
click at [710, 225] on p "For global searches, placement is determined by the navigation component. ( Doc…" at bounding box center [721, 224] width 568 height 16
type textarea "*"
